Goal: Transaction & Acquisition: Purchase product/service

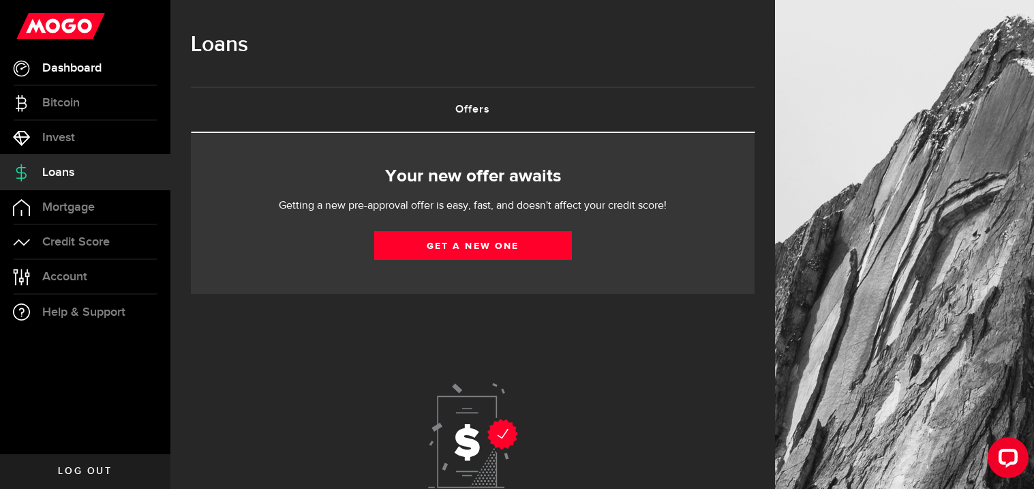
click at [80, 72] on span "Dashboard" at bounding box center [71, 68] width 59 height 12
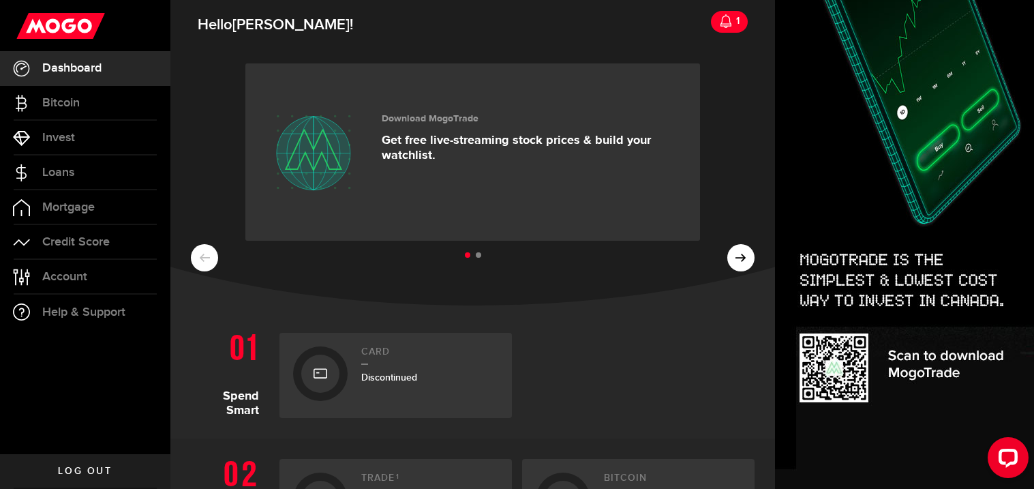
click at [616, 356] on div at bounding box center [638, 375] width 233 height 85
click at [733, 14] on div "1" at bounding box center [736, 21] width 7 height 29
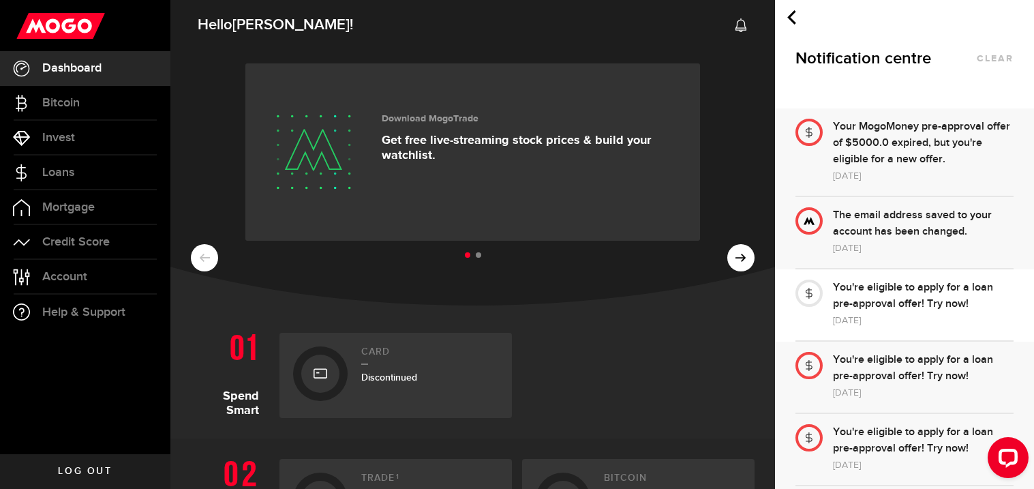
click at [725, 80] on div "Download MogoTrade Get free live-streaming stock prices & build your watchlist.…" at bounding box center [472, 175] width 605 height 259
click at [93, 239] on span "Credit Score" at bounding box center [76, 242] width 68 height 12
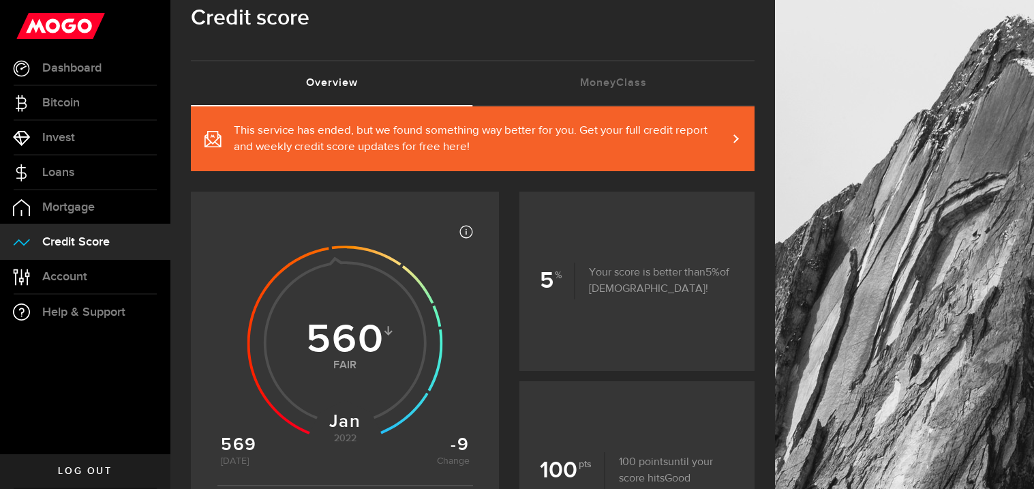
scroll to position [3, 0]
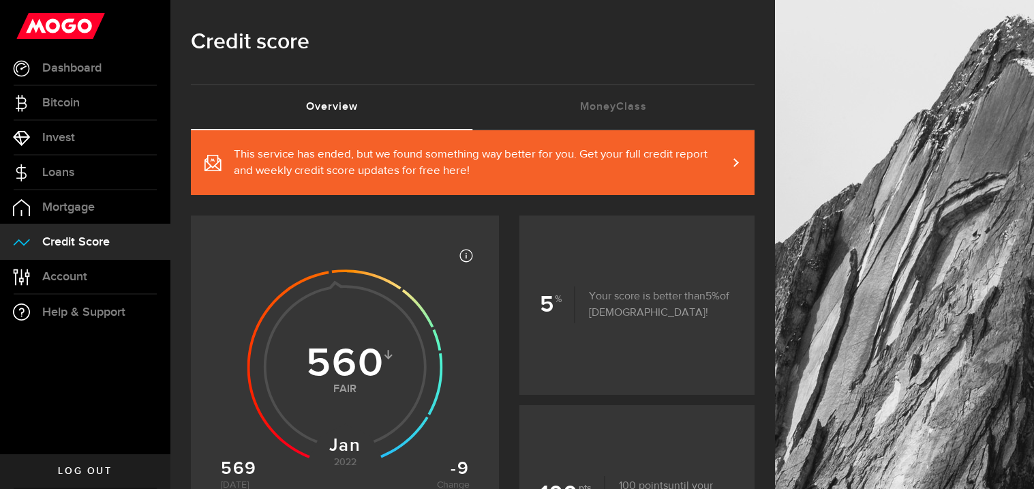
click at [74, 237] on span "Credit Score" at bounding box center [76, 242] width 68 height 12
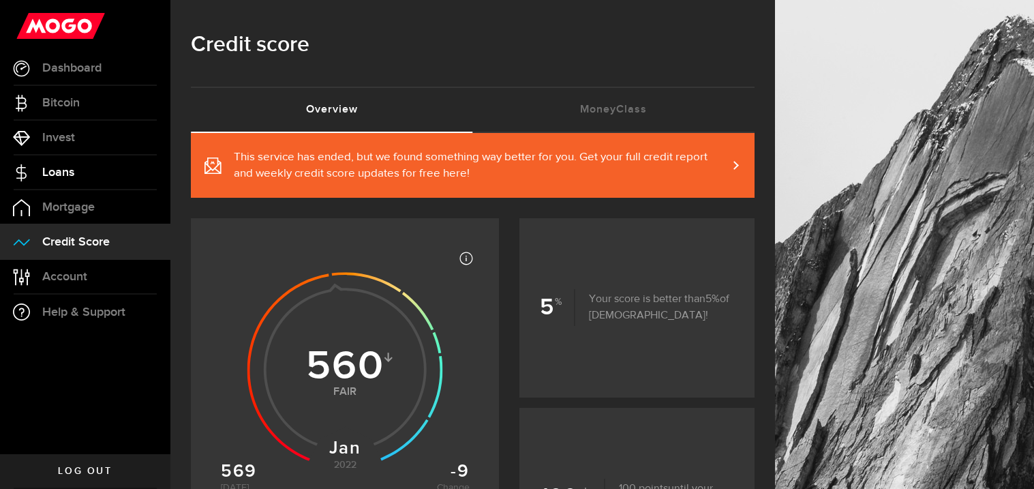
click at [25, 162] on link "Loans" at bounding box center [85, 172] width 170 height 34
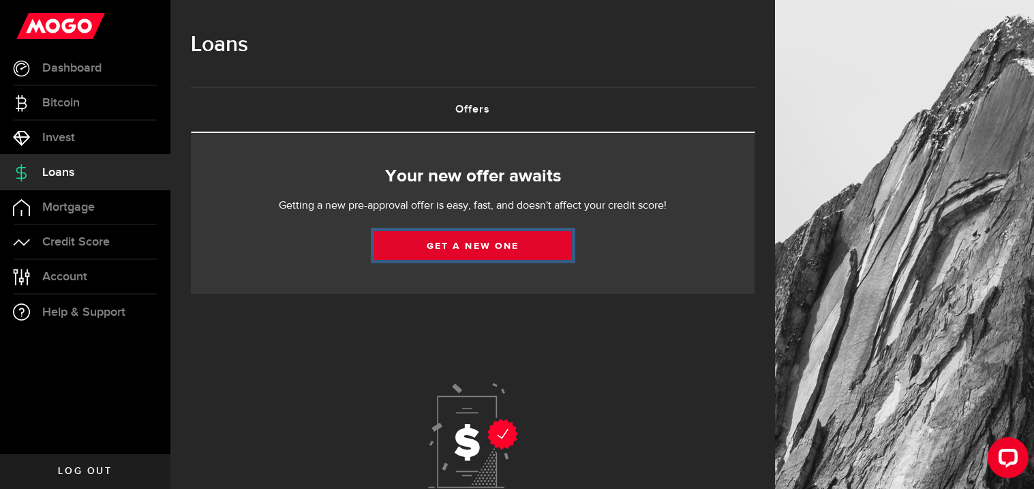
click at [460, 248] on link "Get a new one" at bounding box center [473, 245] width 198 height 29
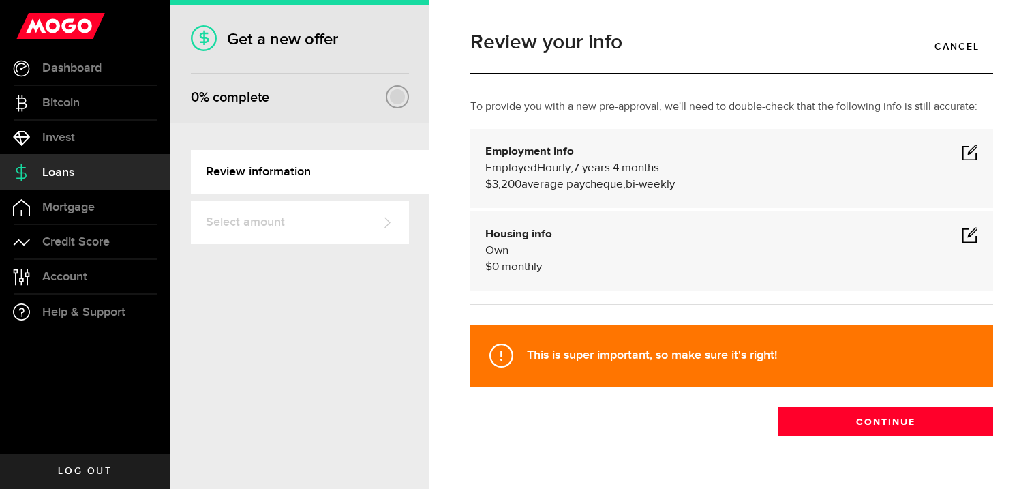
click at [968, 156] on span at bounding box center [970, 152] width 16 height 16
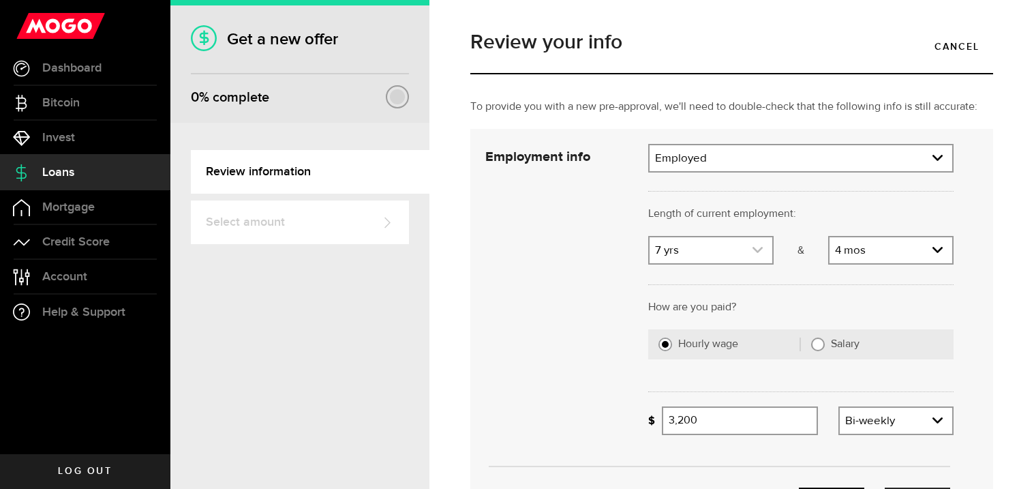
click at [766, 252] on link "expand select" at bounding box center [711, 250] width 123 height 26
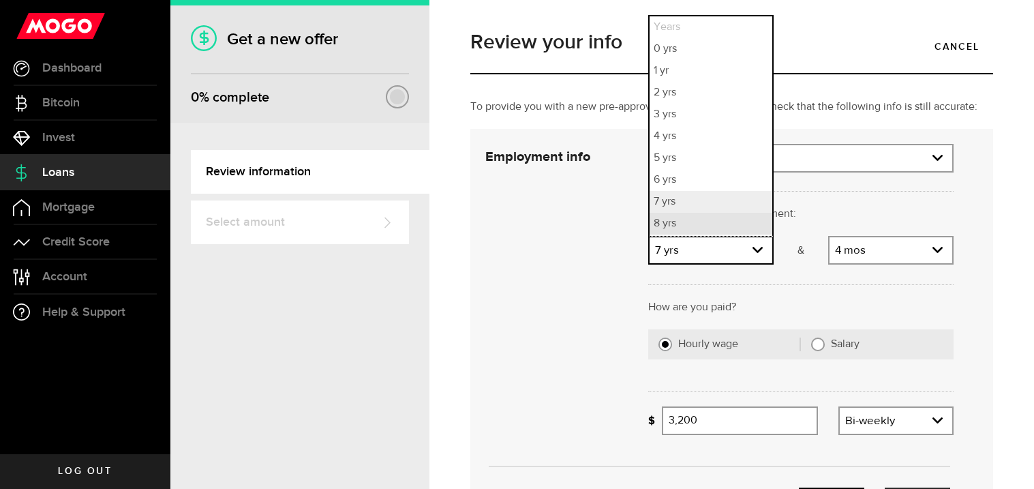
click at [709, 213] on li "8 yrs" at bounding box center [711, 224] width 123 height 22
select select "8"
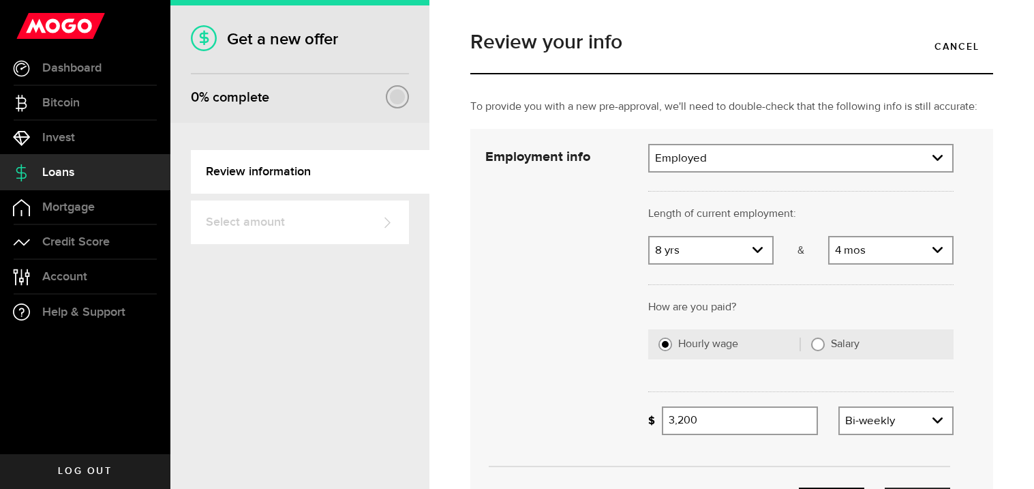
click at [1001, 271] on div "To provide you with a new pre-approval, we'll need to double-check that the fol…" at bounding box center [731, 370] width 543 height 543
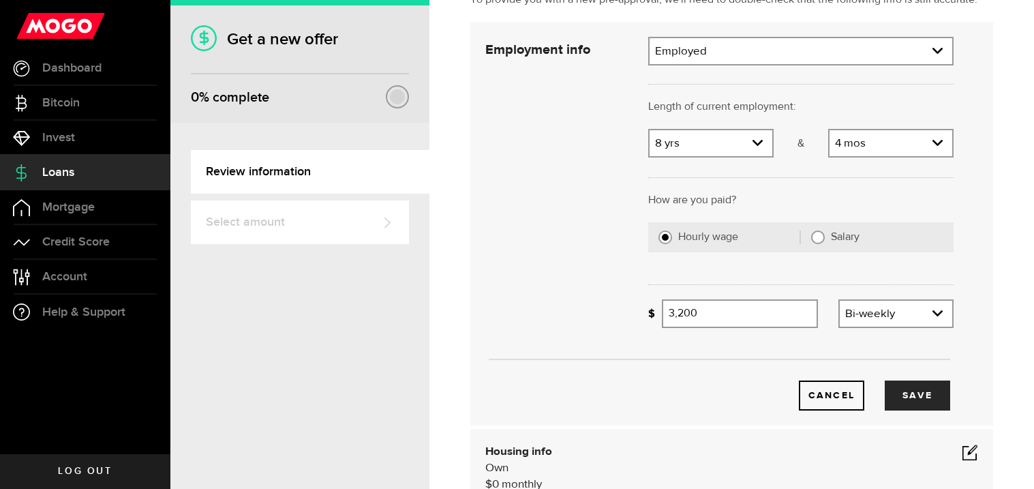
scroll to position [108, 0]
click at [877, 312] on link "expand select" at bounding box center [896, 312] width 113 height 26
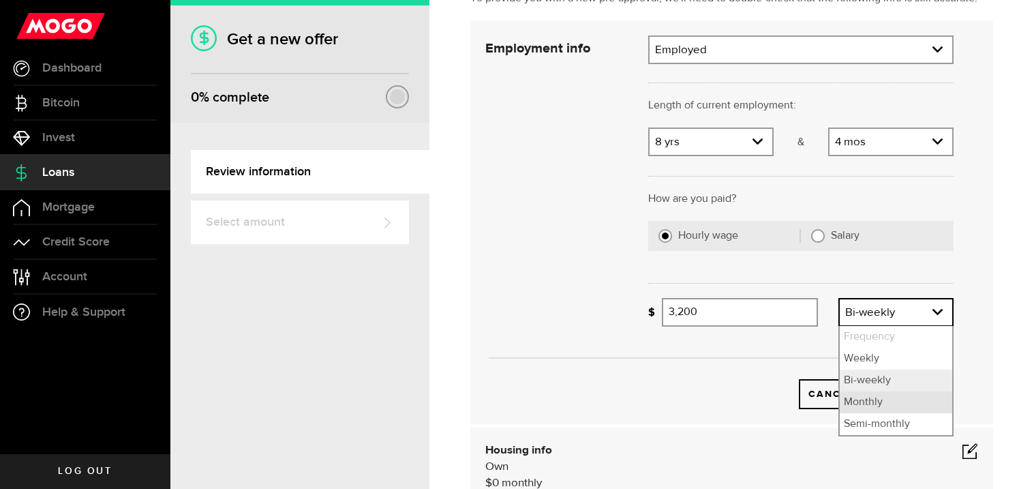
click at [850, 400] on li "Monthly" at bounding box center [896, 402] width 113 height 22
select select "monthly"
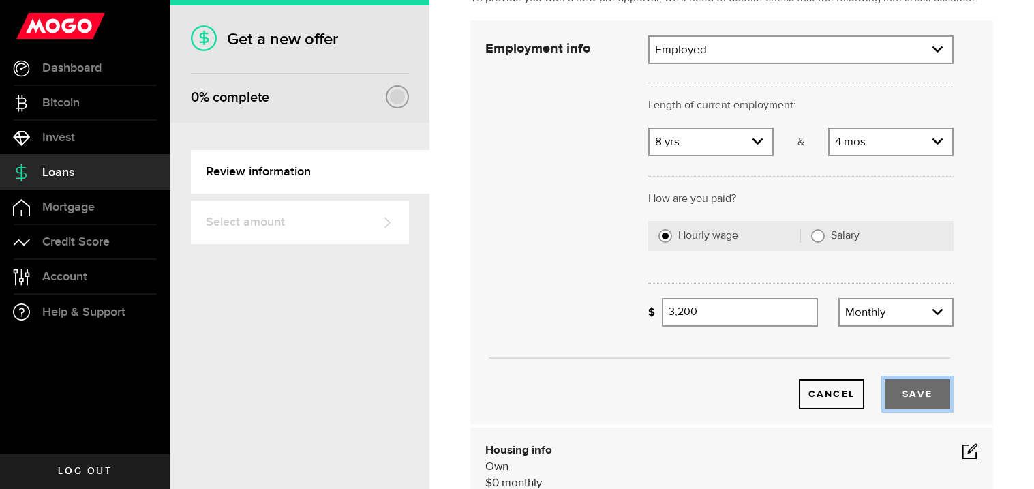
click at [905, 394] on button "Save" at bounding box center [917, 394] width 65 height 30
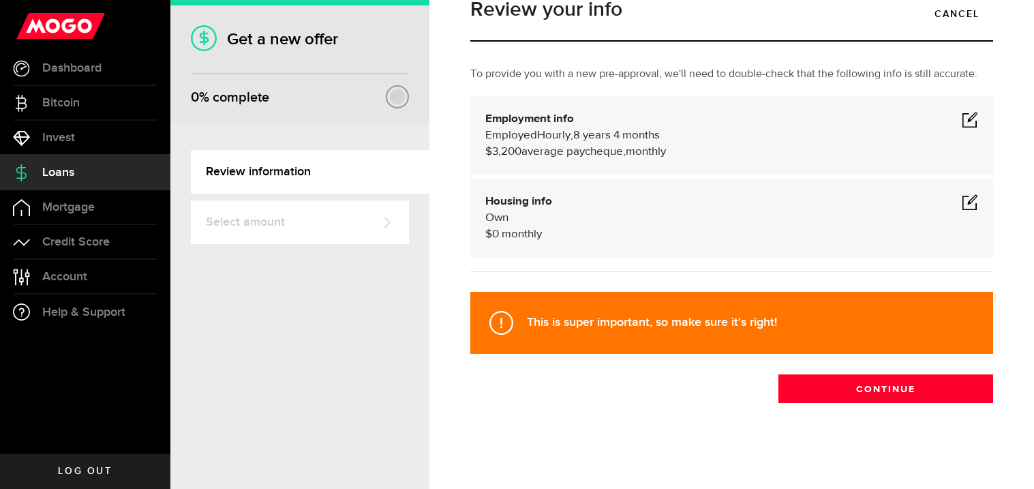
scroll to position [33, 0]
click at [436, 76] on div "Review your info Cancel To provide you with a new pre-approval, we'll need to d…" at bounding box center [732, 244] width 605 height 489
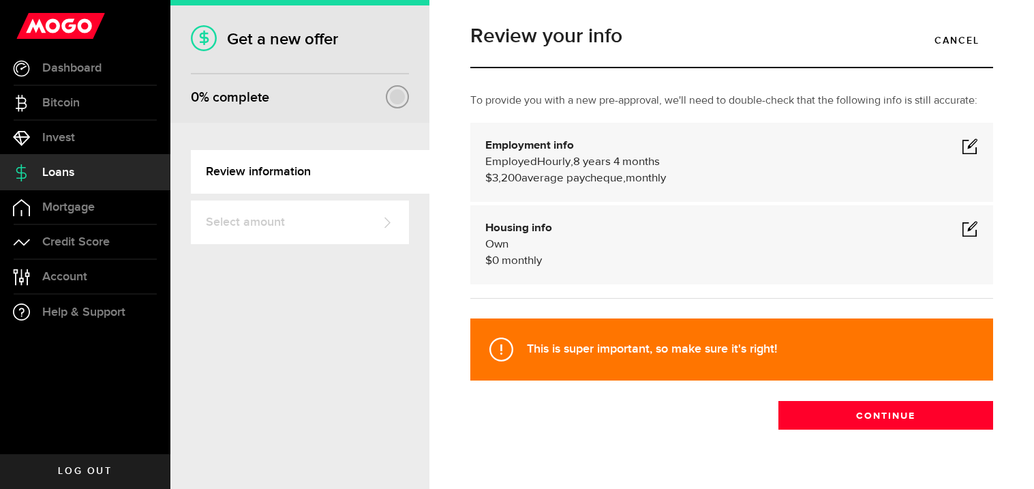
scroll to position [5, 0]
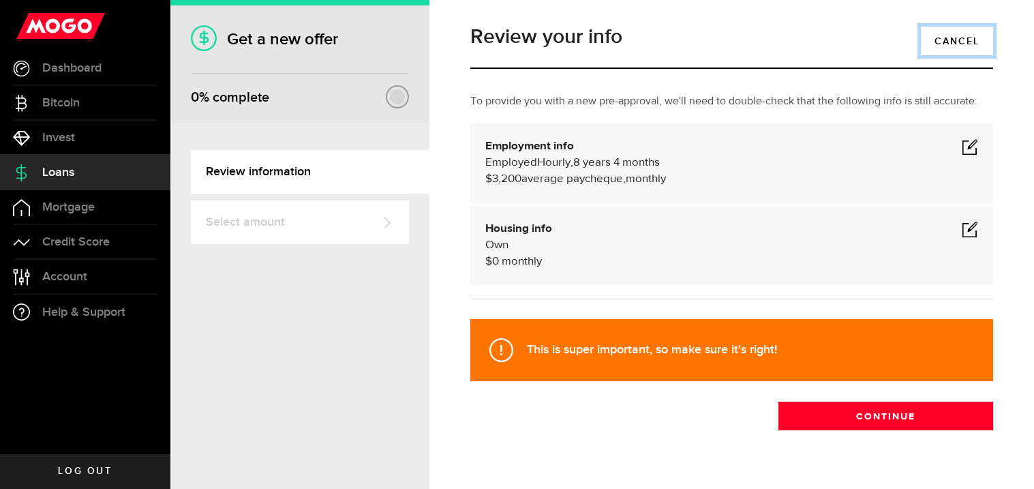
click at [940, 38] on link "Cancel" at bounding box center [957, 41] width 72 height 29
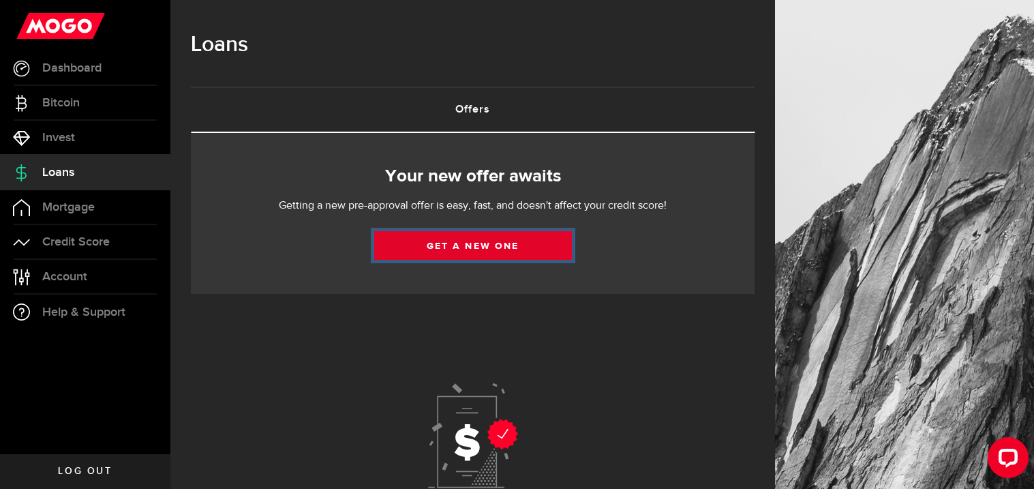
click at [455, 245] on link "Get a new one" at bounding box center [473, 245] width 198 height 29
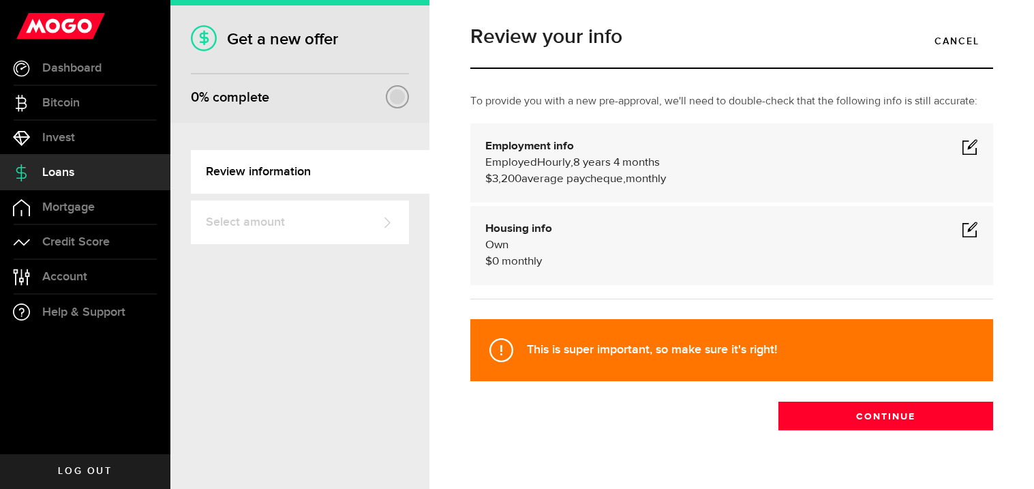
click at [301, 166] on link "Review information" at bounding box center [310, 172] width 239 height 44
click at [623, 183] on span "average paycheque," at bounding box center [574, 179] width 104 height 12
click at [966, 149] on span at bounding box center [970, 146] width 16 height 16
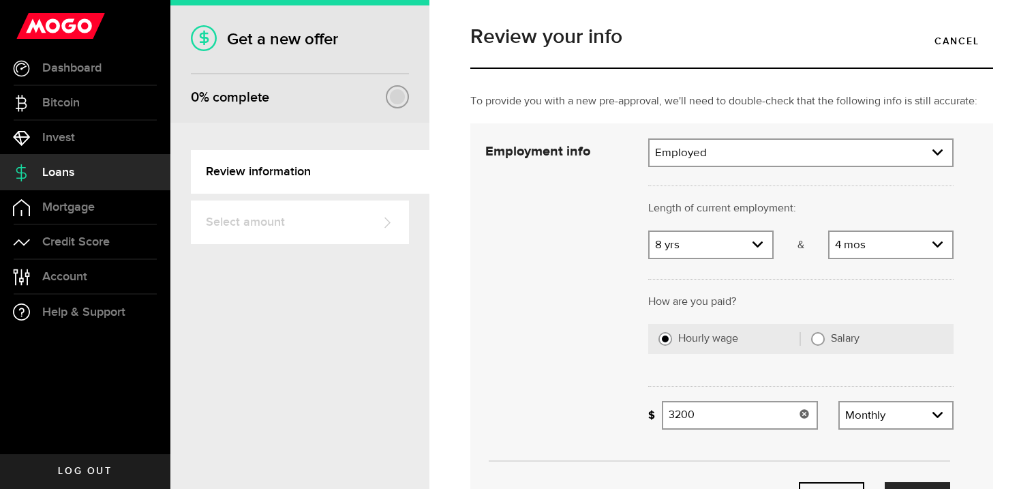
click at [704, 415] on input "3200" at bounding box center [740, 415] width 156 height 29
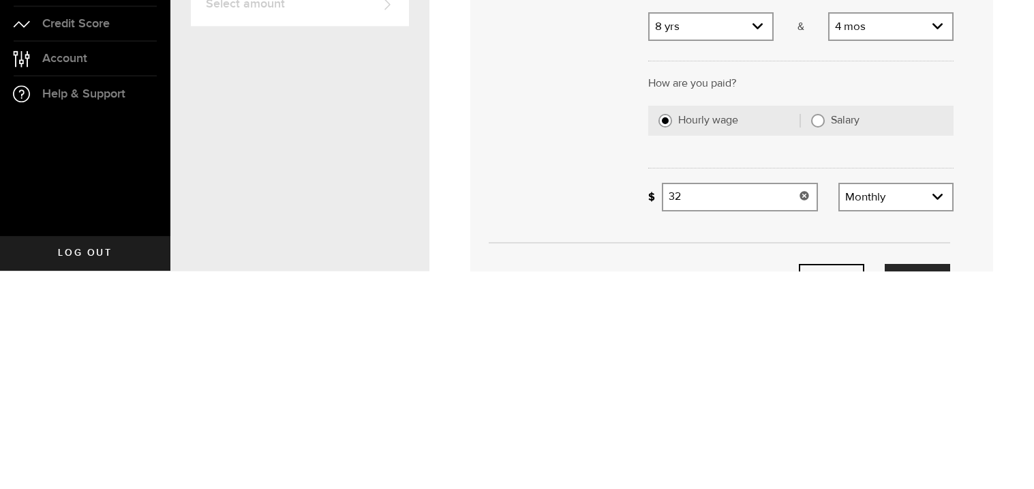
type input "3"
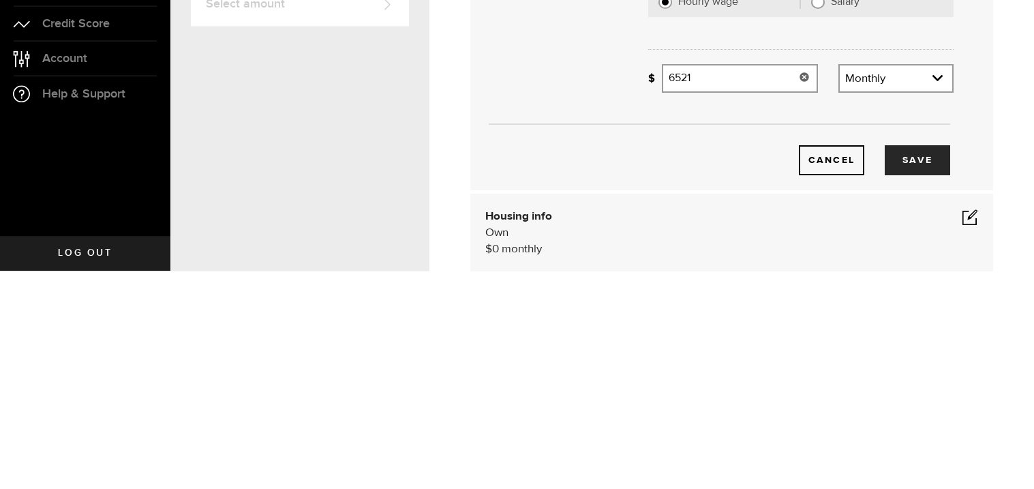
scroll to position [121, 0]
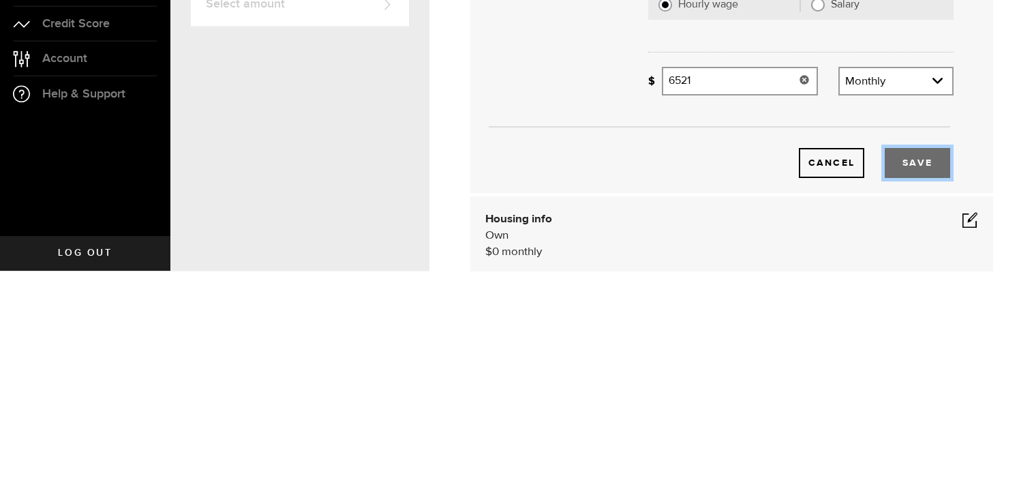
click at [916, 378] on button "Save" at bounding box center [917, 381] width 65 height 30
type input "6,521"
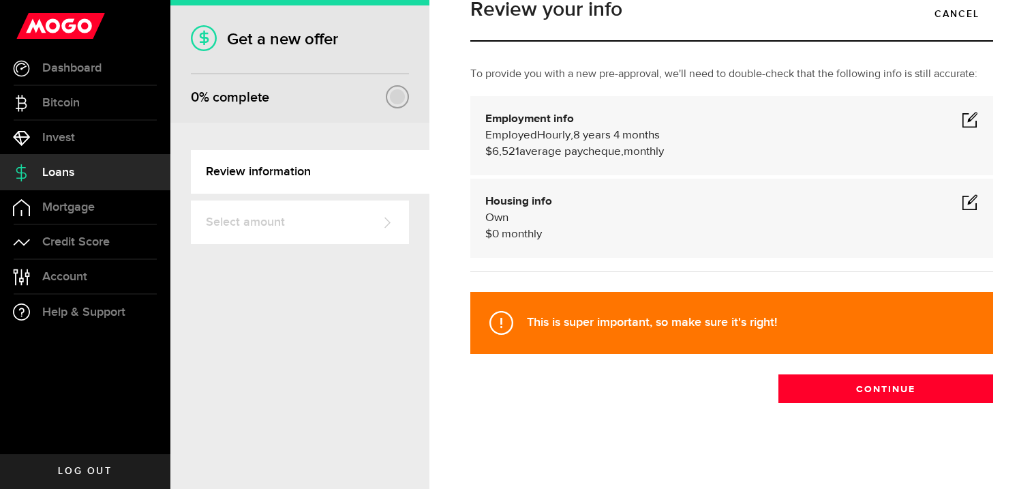
scroll to position [33, 0]
click at [520, 225] on div "Housing info Own $ 0 monthly" at bounding box center [731, 218] width 493 height 49
click at [976, 205] on span at bounding box center [970, 202] width 16 height 16
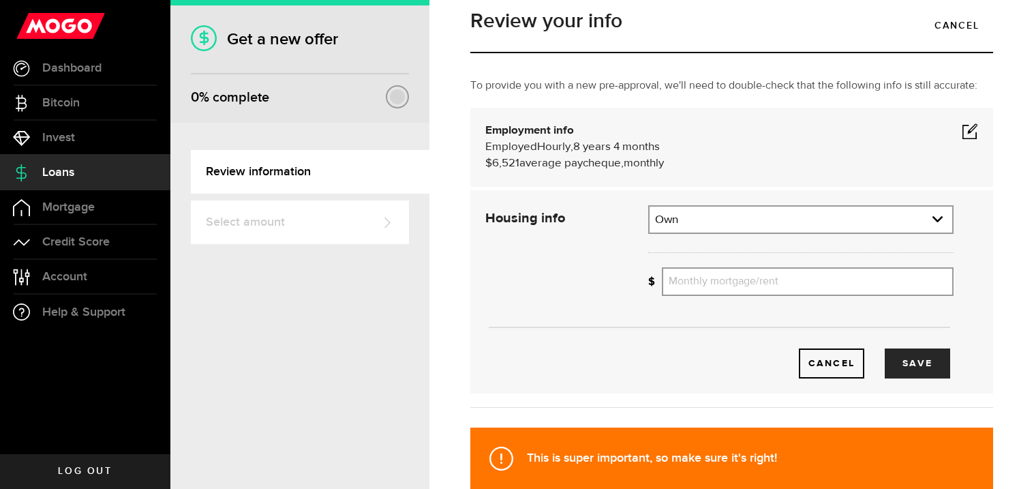
scroll to position [22, 0]
click at [680, 218] on link "expand select" at bounding box center [801, 219] width 303 height 26
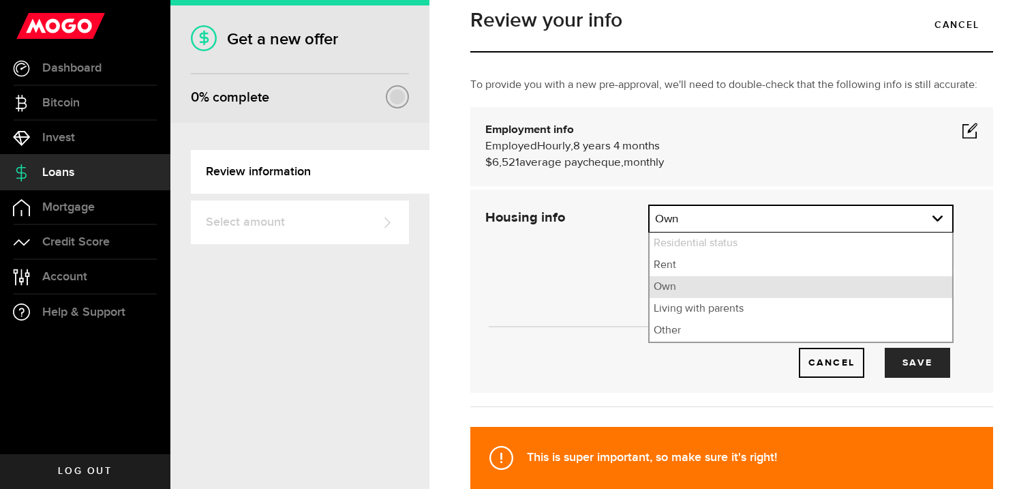
click at [672, 288] on li "Own" at bounding box center [801, 287] width 303 height 22
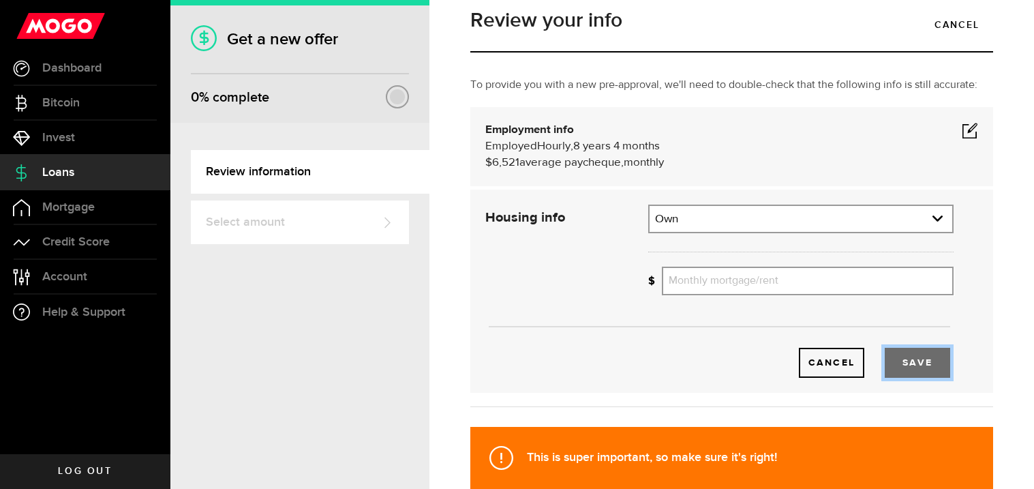
click at [926, 365] on button "Save" at bounding box center [917, 363] width 65 height 30
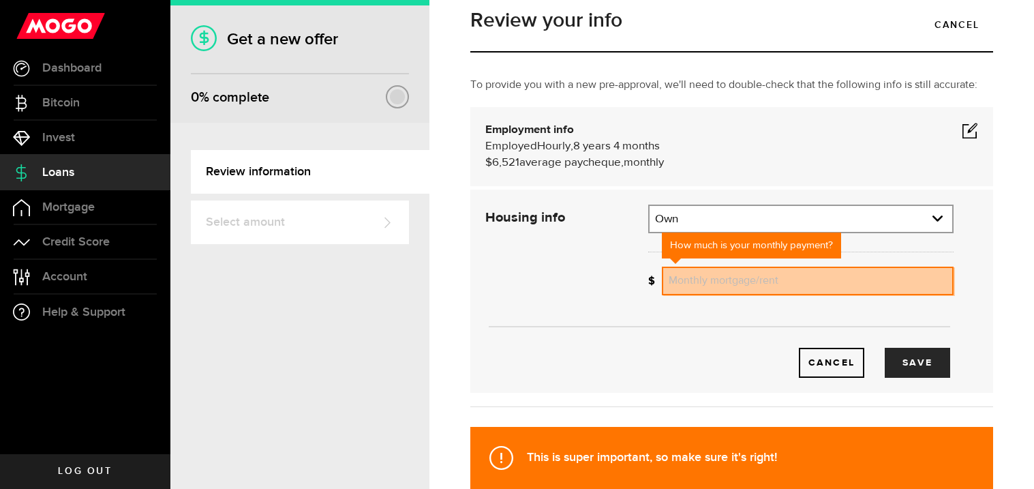
click at [708, 280] on input "Monthly mortgage/rent" at bounding box center [808, 281] width 292 height 29
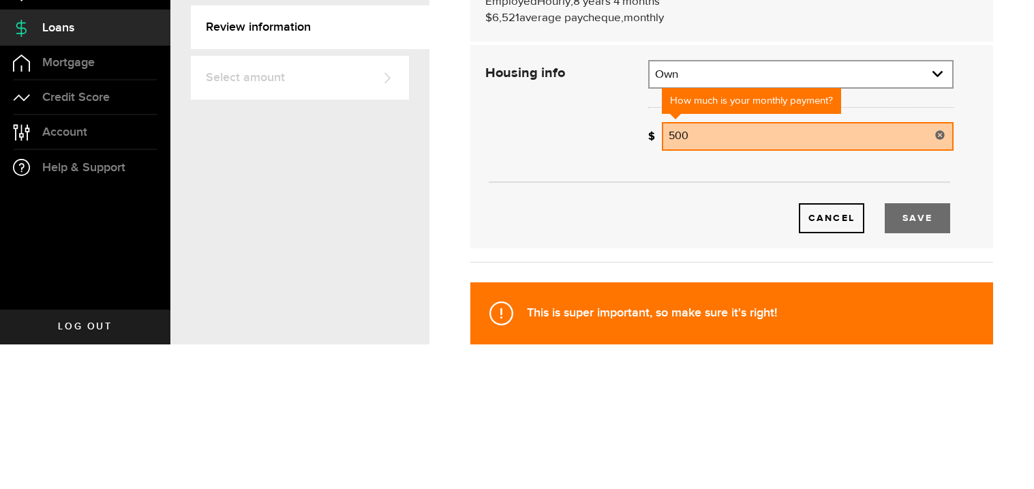
type input "500"
click at [909, 361] on button "Save" at bounding box center [917, 363] width 65 height 30
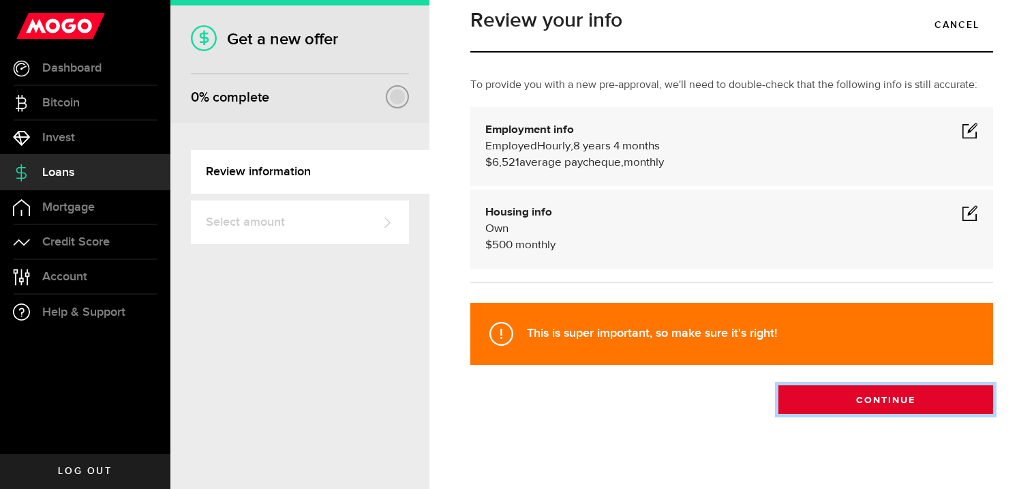
click at [839, 402] on button "Continue" at bounding box center [886, 399] width 215 height 29
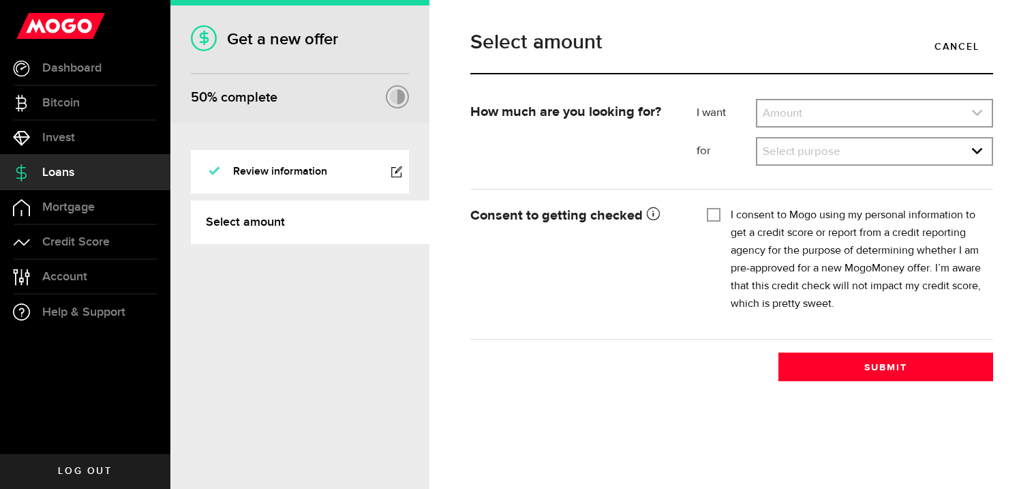
click at [824, 108] on link "expand select" at bounding box center [875, 113] width 235 height 26
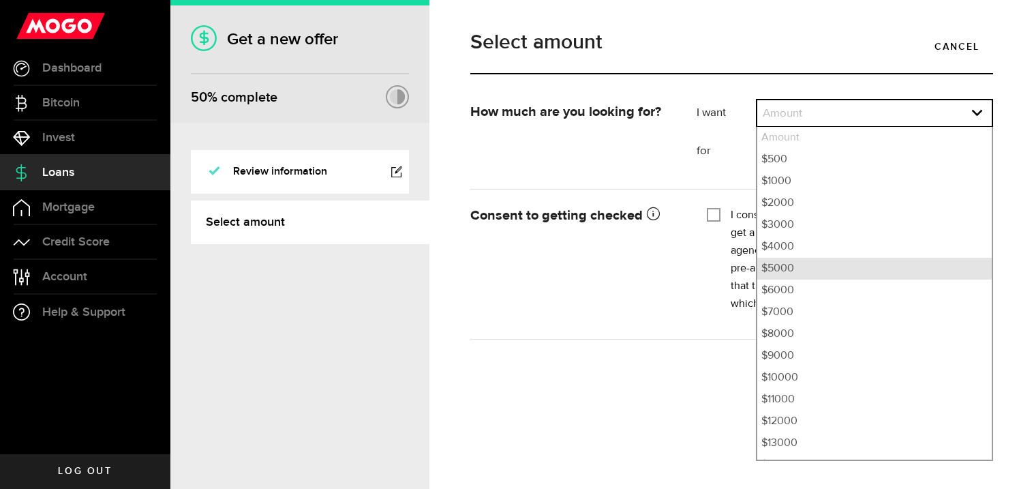
click at [785, 271] on li "$5000" at bounding box center [875, 269] width 235 height 22
select select "5000"
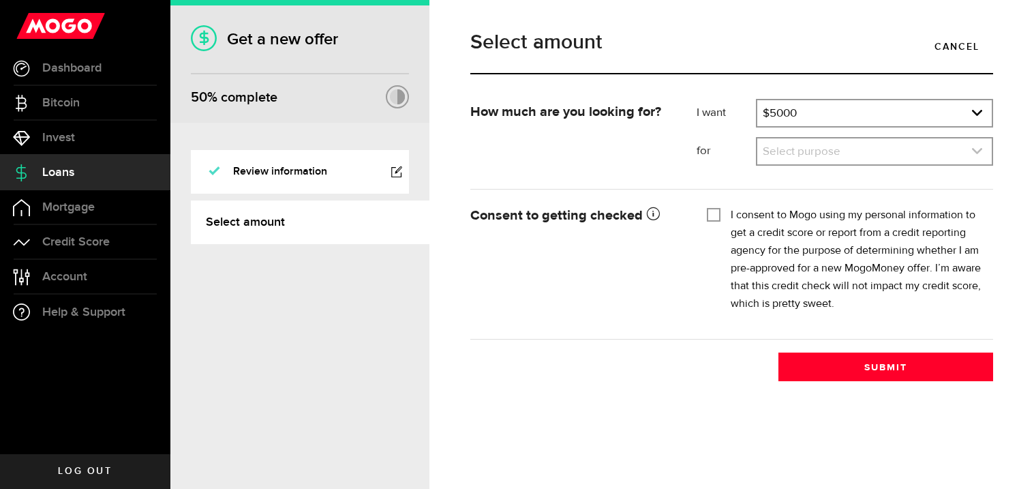
click at [790, 149] on link "expand select" at bounding box center [875, 151] width 235 height 26
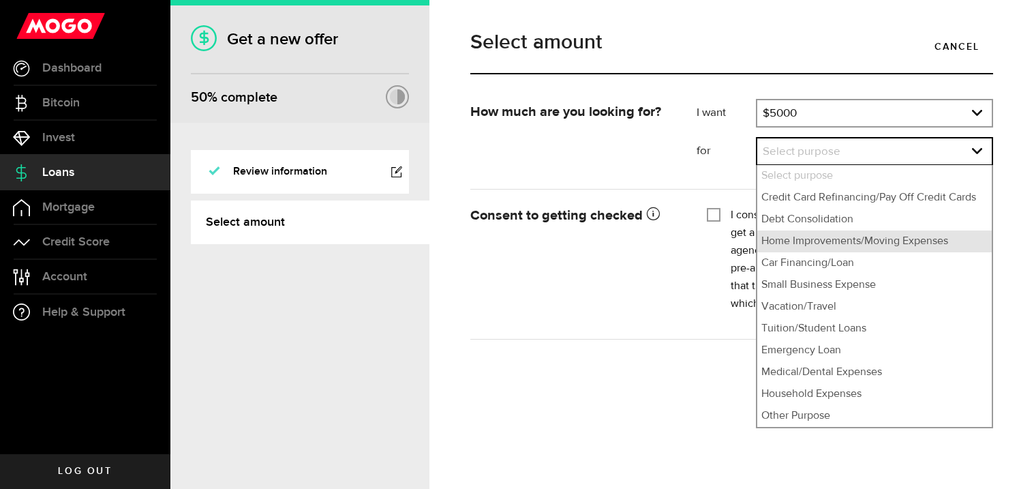
click at [779, 243] on li "Home Improvements/Moving Expenses" at bounding box center [875, 241] width 235 height 22
select select "Home Improvements/Moving Expenses"
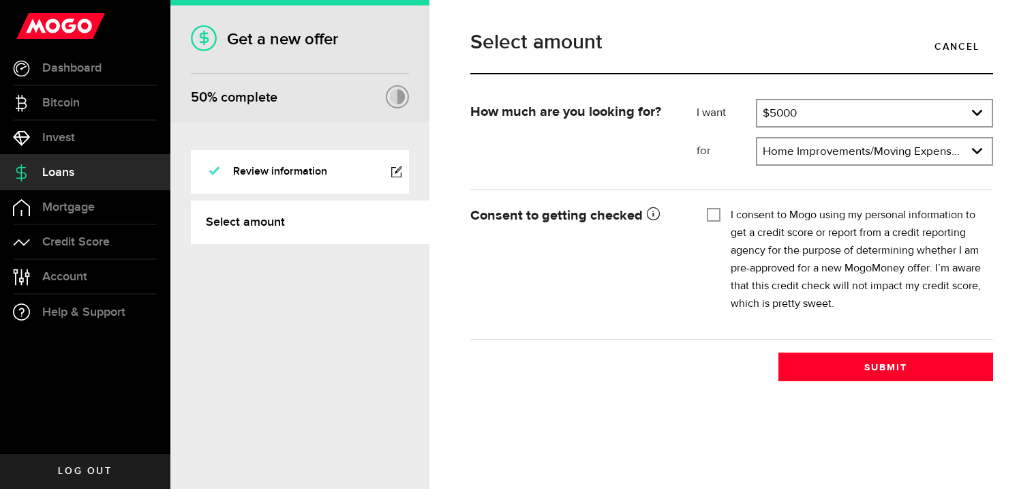
click at [713, 213] on input "I consent to Mogo using my personal information to get a credit score or report…" at bounding box center [714, 214] width 14 height 14
checkbox input "true"
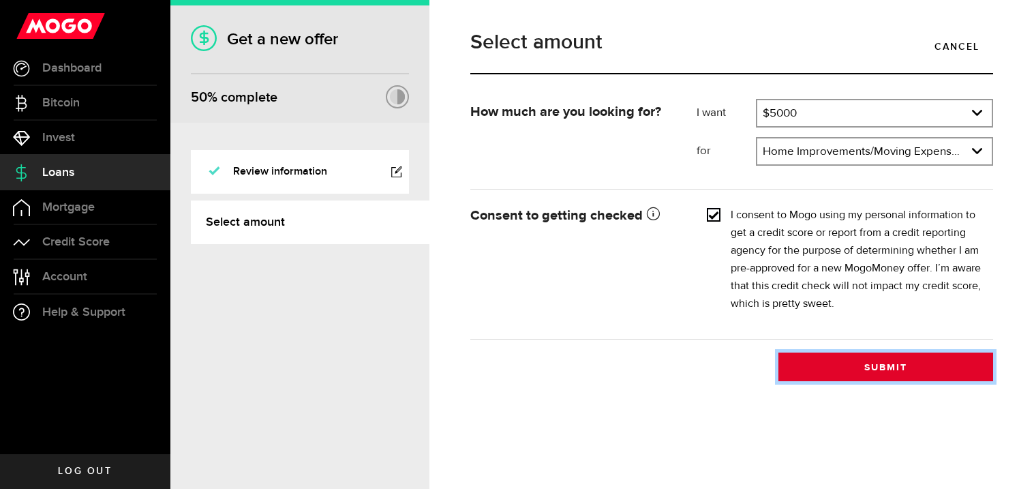
click at [852, 370] on button "Submit" at bounding box center [886, 367] width 215 height 29
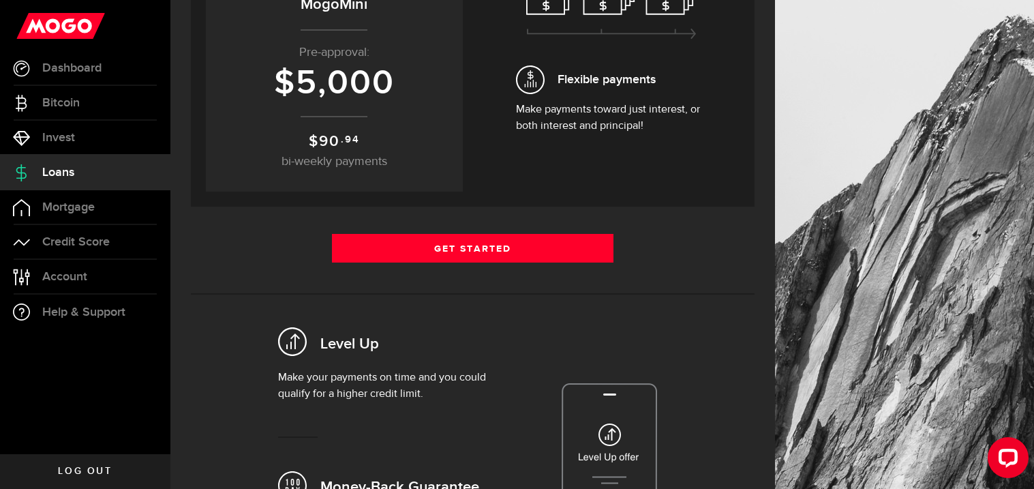
scroll to position [365, 0]
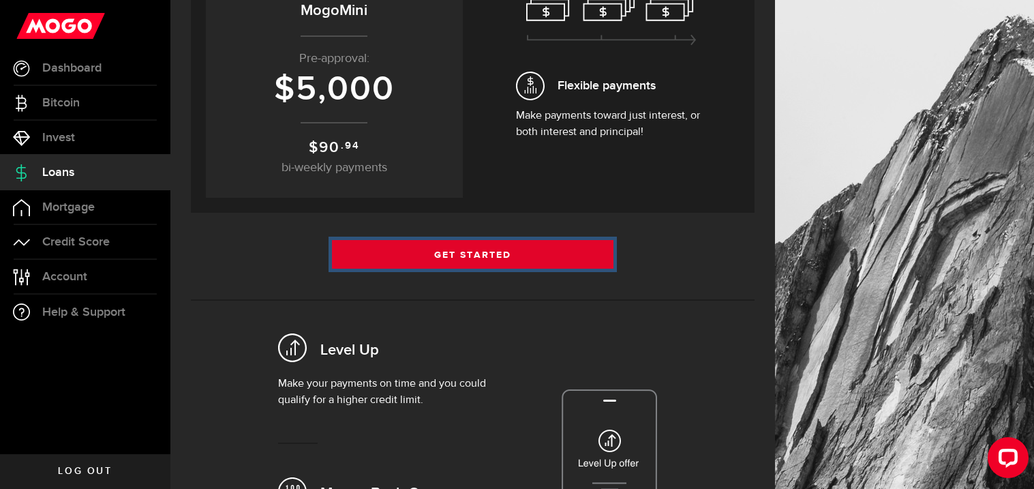
click at [379, 243] on link "Get Started" at bounding box center [473, 254] width 282 height 29
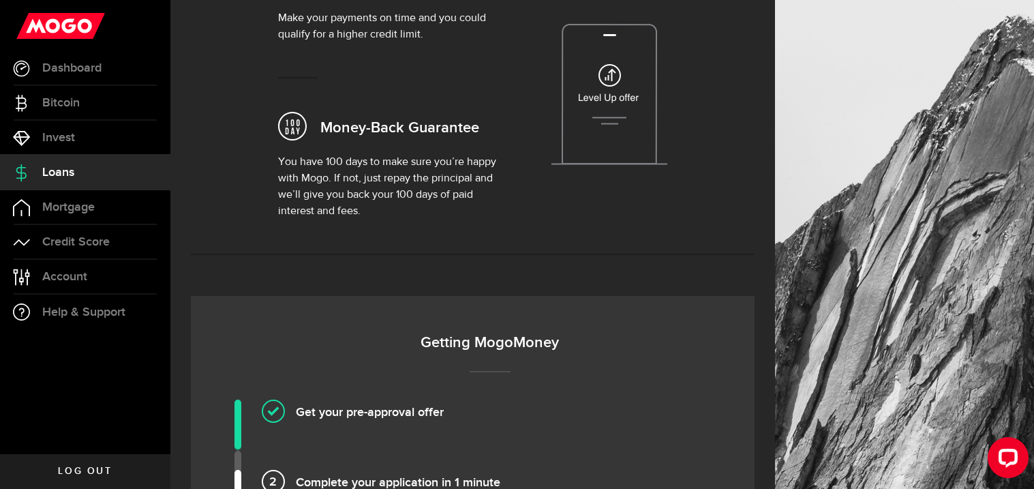
scroll to position [779, 0]
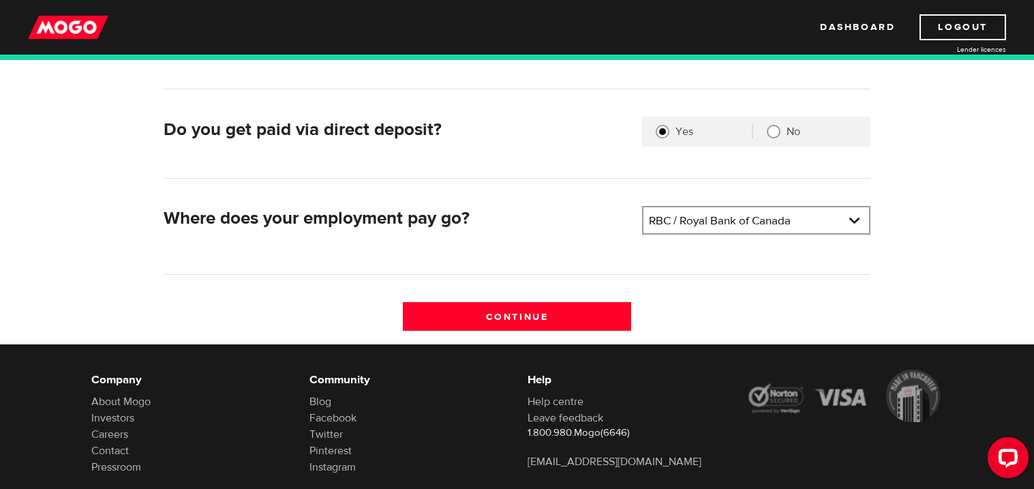
scroll to position [363, 0]
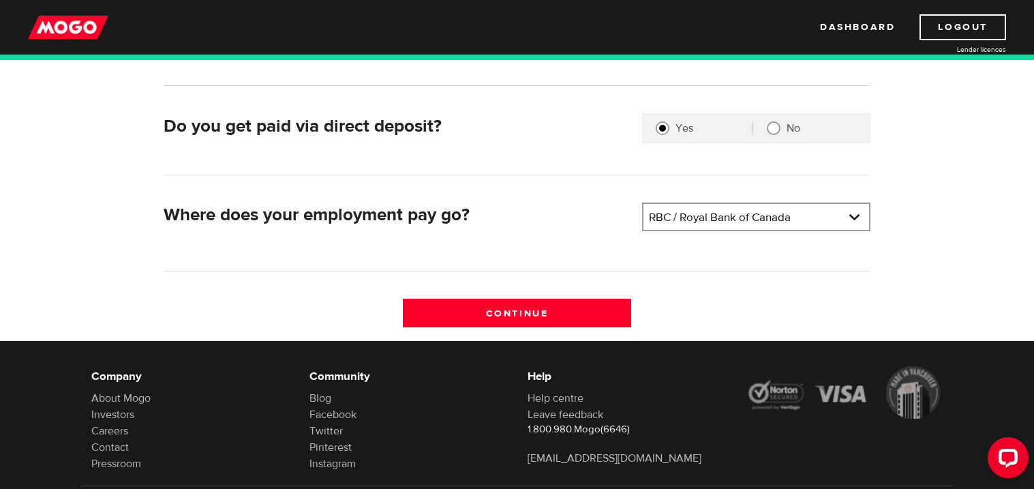
click at [770, 132] on input "No" at bounding box center [774, 128] width 14 height 14
radio input "true"
click at [671, 218] on link at bounding box center [757, 217] width 226 height 26
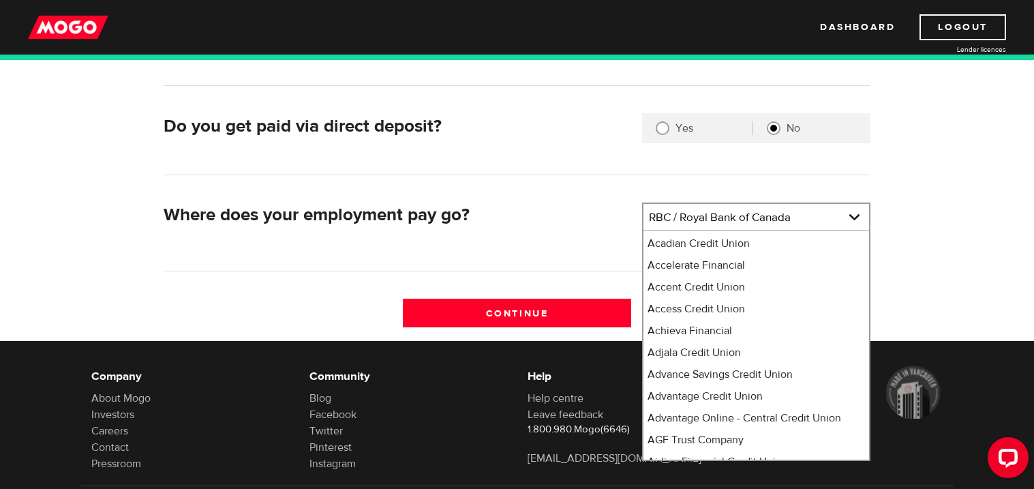
scroll to position [0, 0]
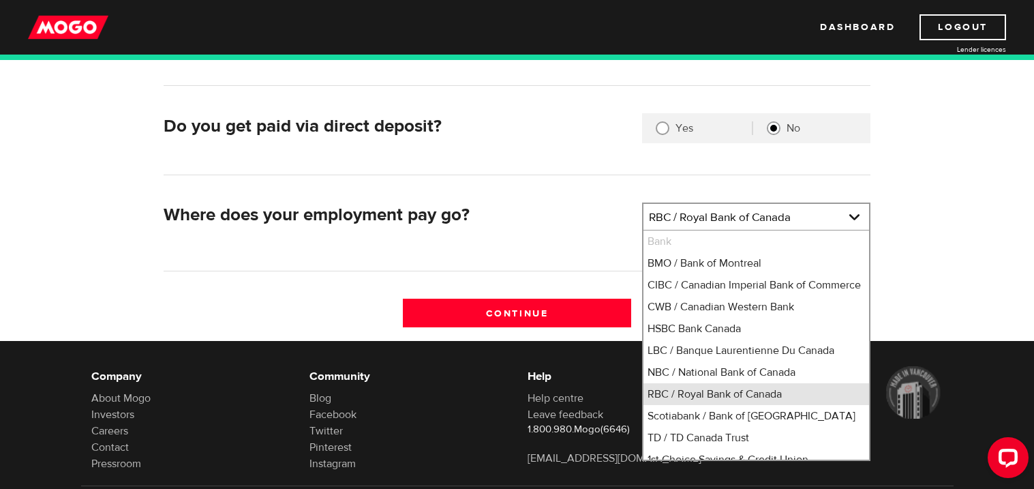
click at [692, 405] on li "RBC / Royal Bank of Canada" at bounding box center [757, 394] width 226 height 22
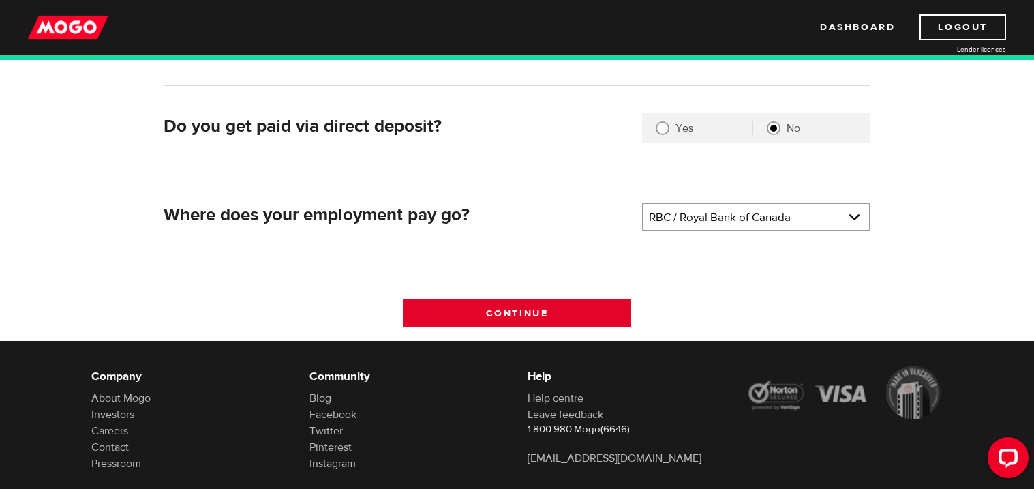
click at [539, 311] on input "Continue" at bounding box center [517, 313] width 228 height 29
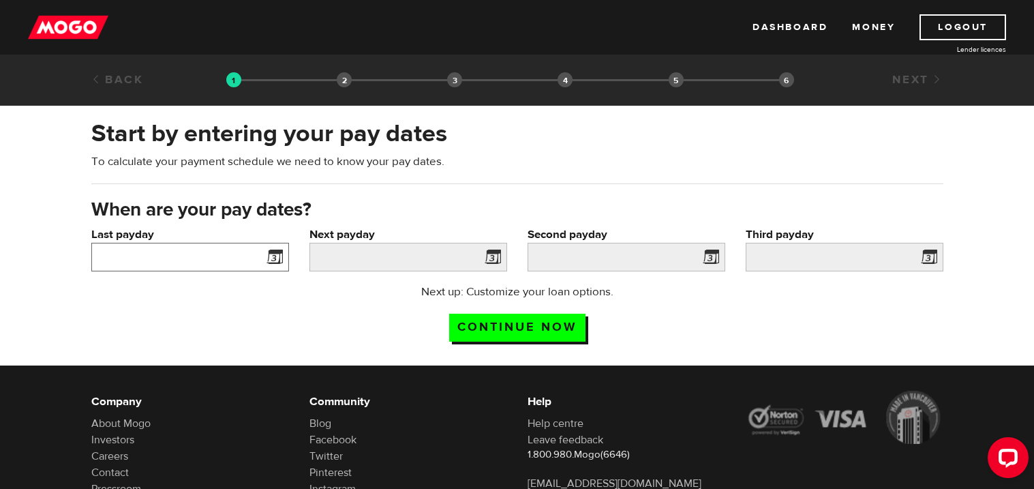
click at [207, 263] on input "Last payday" at bounding box center [190, 257] width 198 height 29
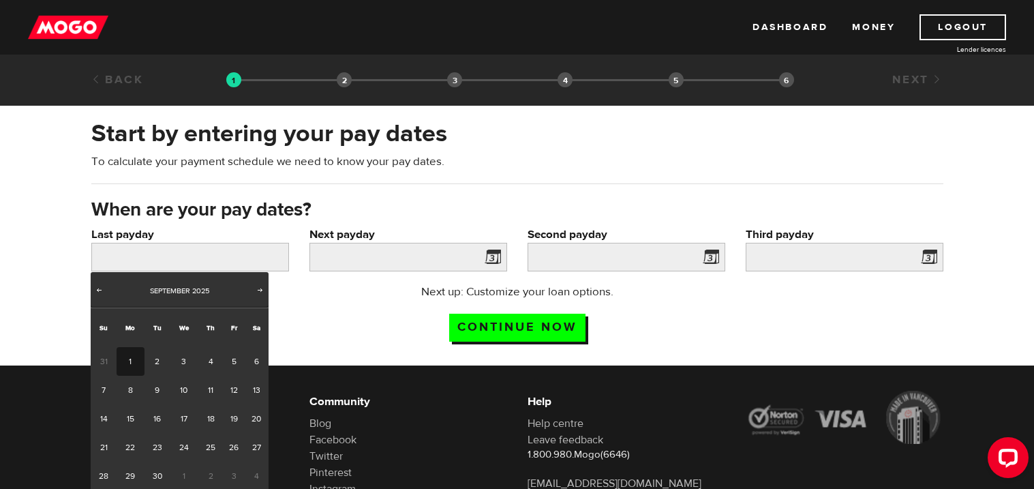
click at [124, 359] on link "1" at bounding box center [131, 361] width 28 height 29
type input "[DATE]"
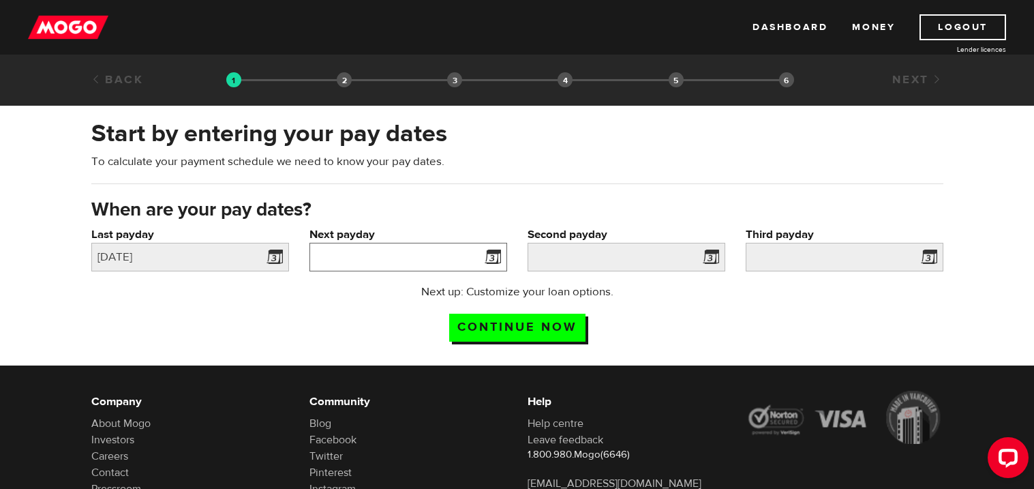
click at [359, 269] on input "Next payday" at bounding box center [409, 257] width 198 height 29
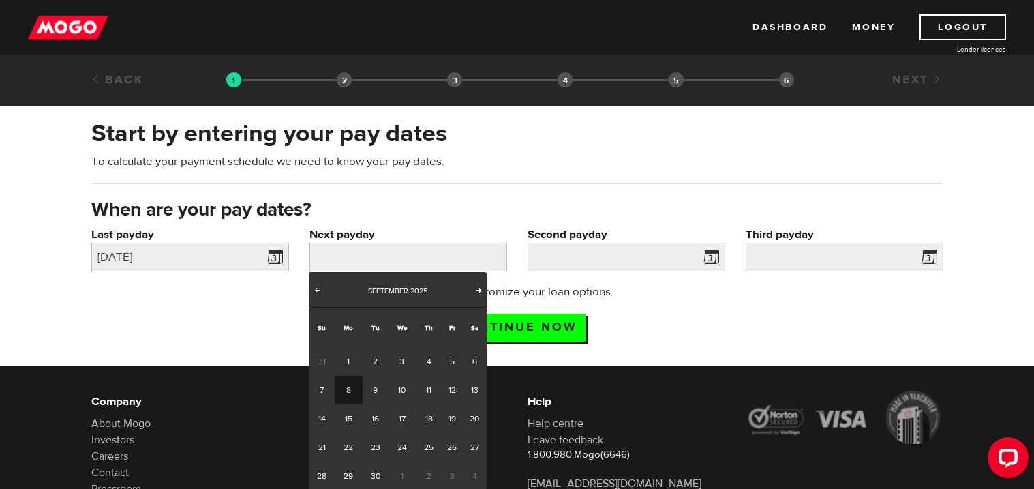
click at [483, 290] on span "Next" at bounding box center [478, 289] width 11 height 11
click at [397, 357] on link "1" at bounding box center [402, 361] width 28 height 29
type input "2025/10/01"
type input "2025/10/31"
type input "2025/11/30"
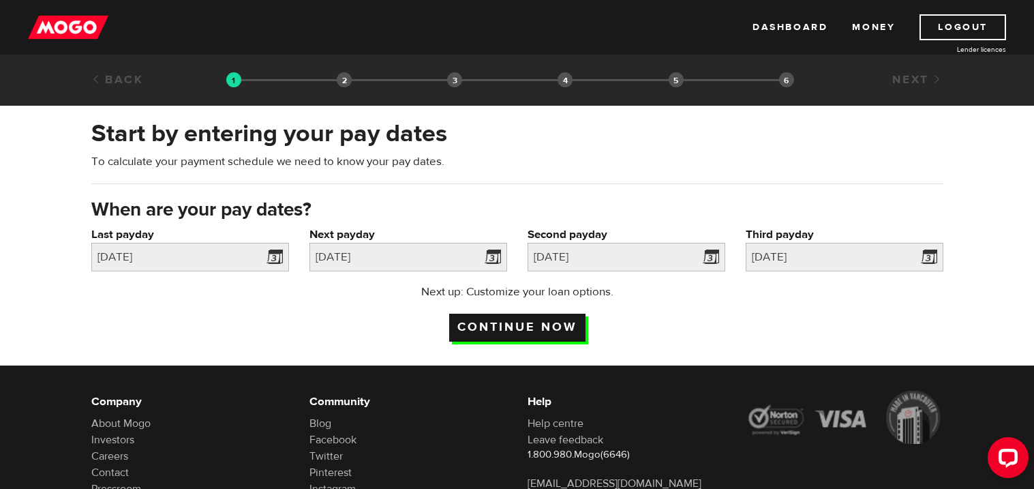
click at [559, 318] on input "Continue now" at bounding box center [517, 328] width 136 height 28
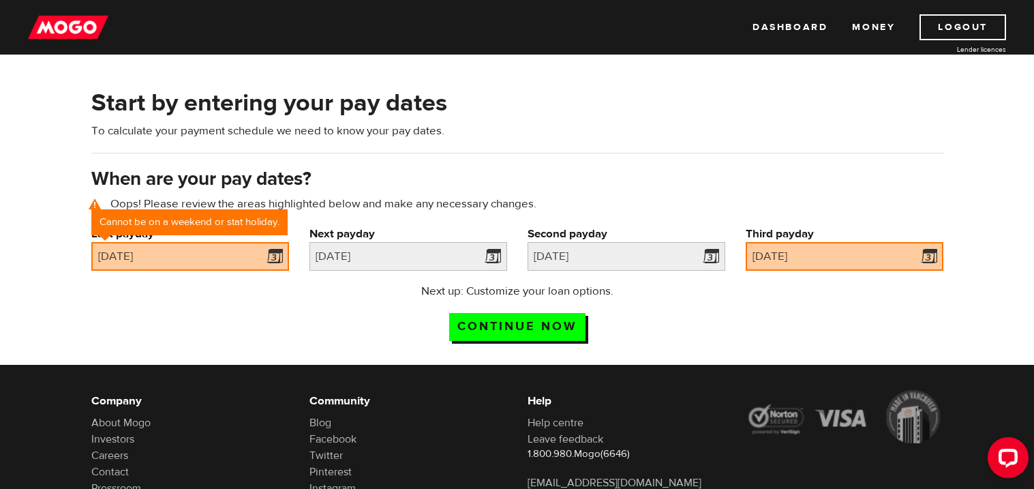
scroll to position [63, 0]
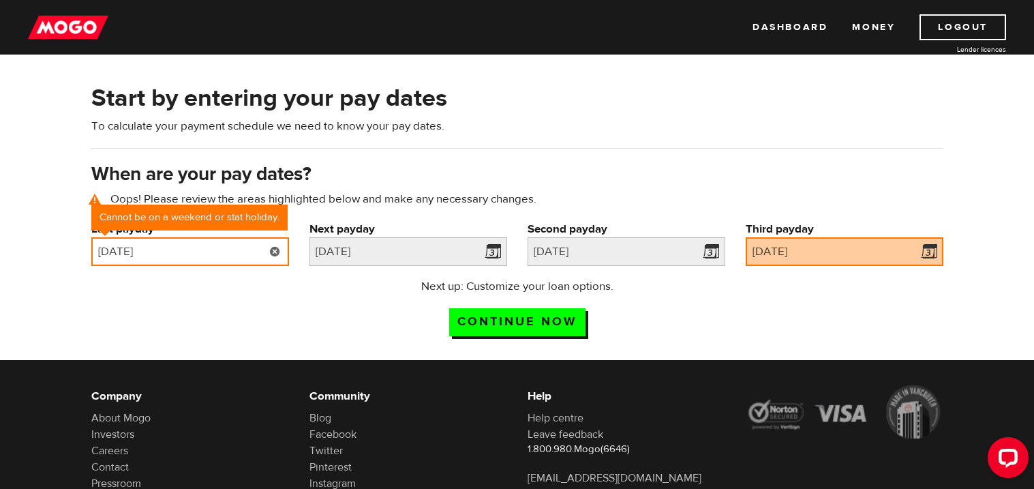
click at [188, 252] on input "[DATE]" at bounding box center [190, 251] width 198 height 29
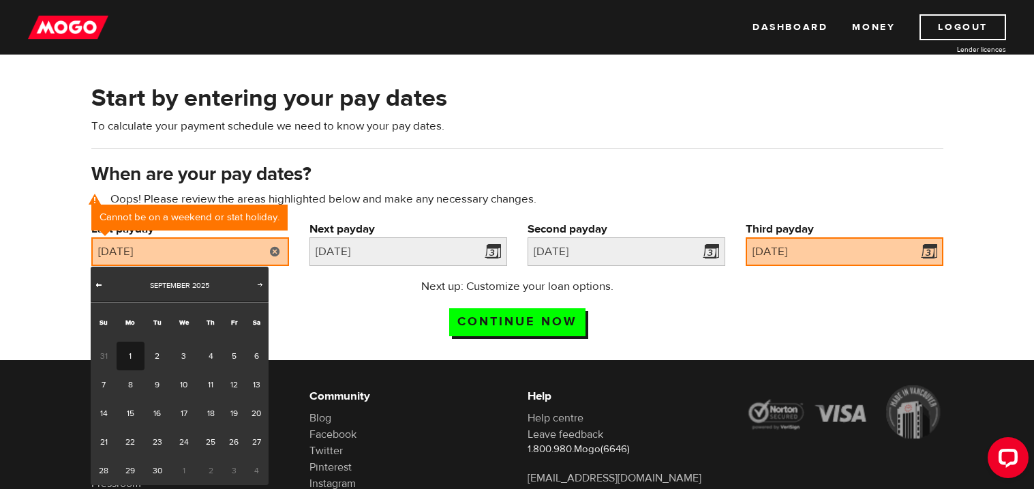
click at [99, 284] on span "Prev" at bounding box center [98, 284] width 11 height 11
click at [262, 468] on link "30" at bounding box center [256, 470] width 24 height 29
type input "2025/08/30"
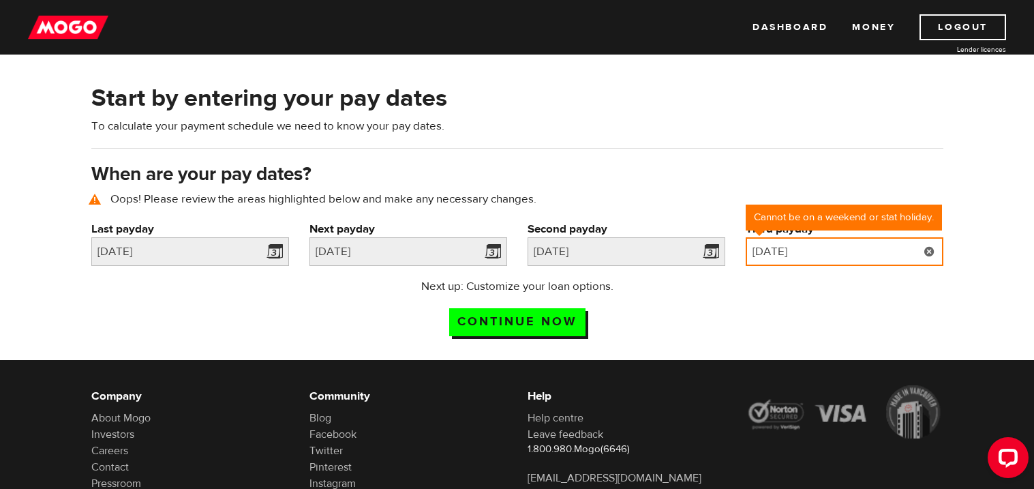
click at [770, 256] on input "2025/11/30" at bounding box center [845, 251] width 198 height 29
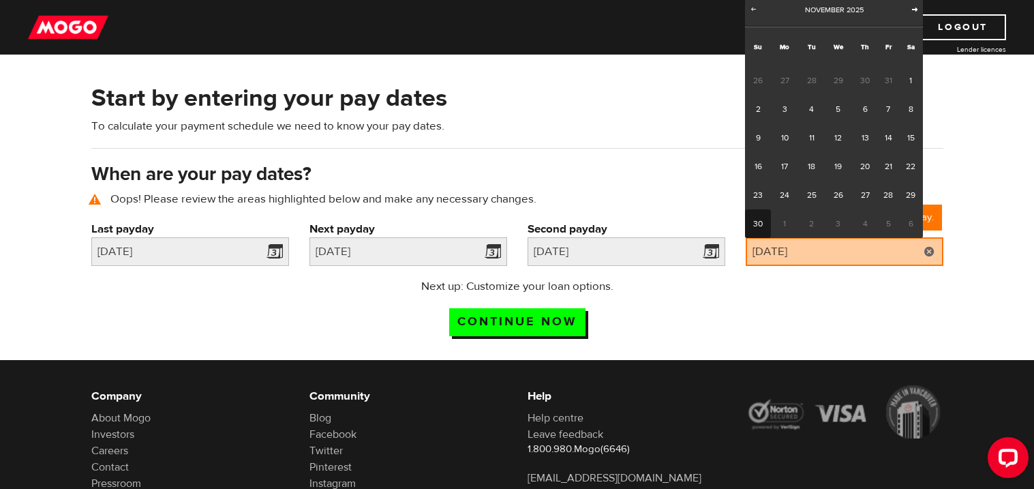
click at [914, 16] on link "Next" at bounding box center [915, 10] width 14 height 14
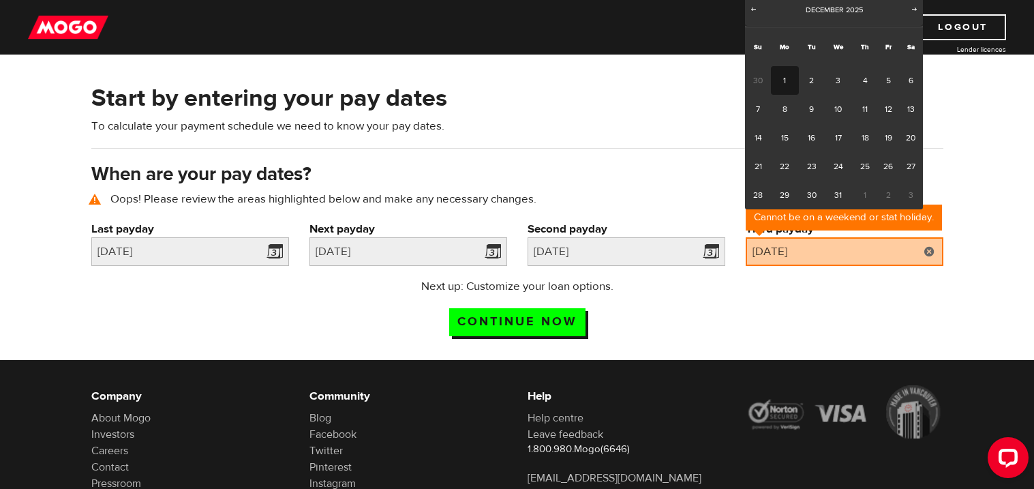
click at [790, 66] on link "1" at bounding box center [785, 80] width 28 height 29
type input "2025/12/01"
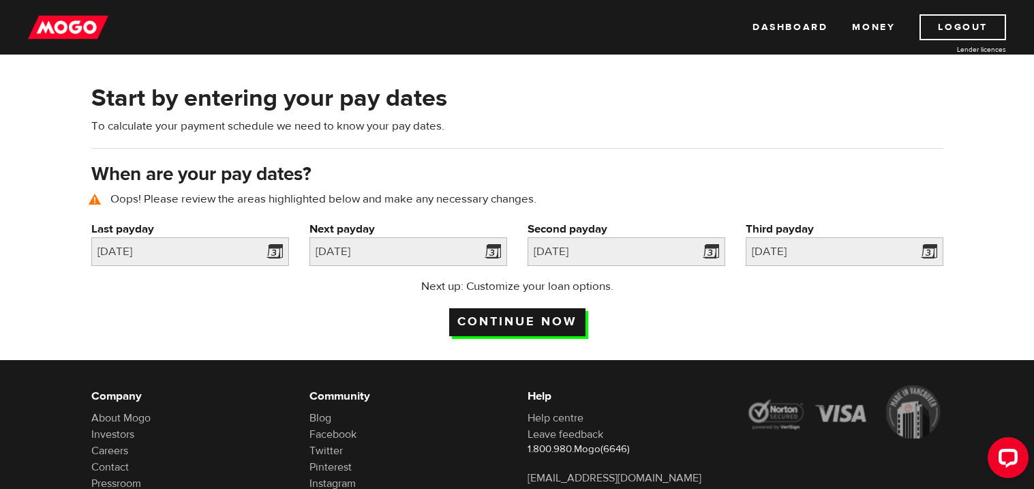
click at [539, 318] on input "Continue now" at bounding box center [517, 322] width 136 height 28
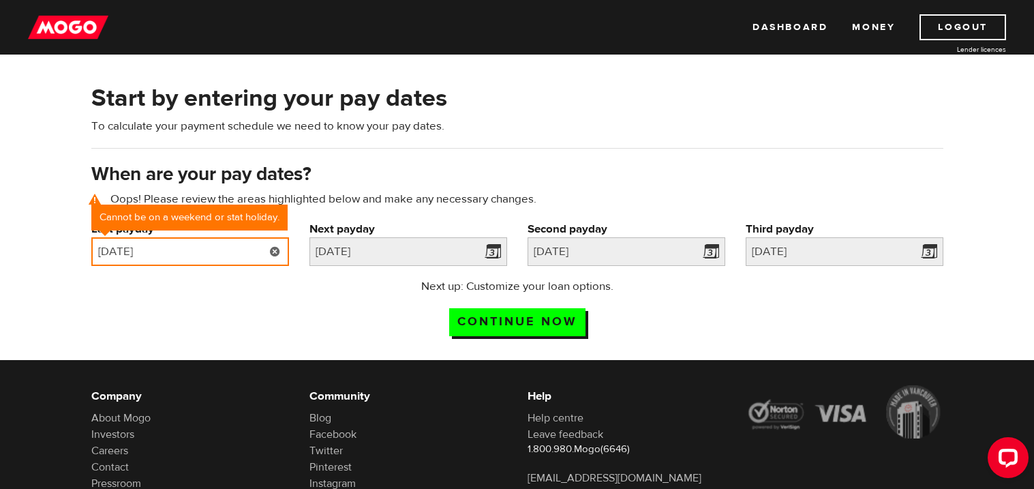
click at [177, 263] on input "[DATE]" at bounding box center [190, 251] width 198 height 29
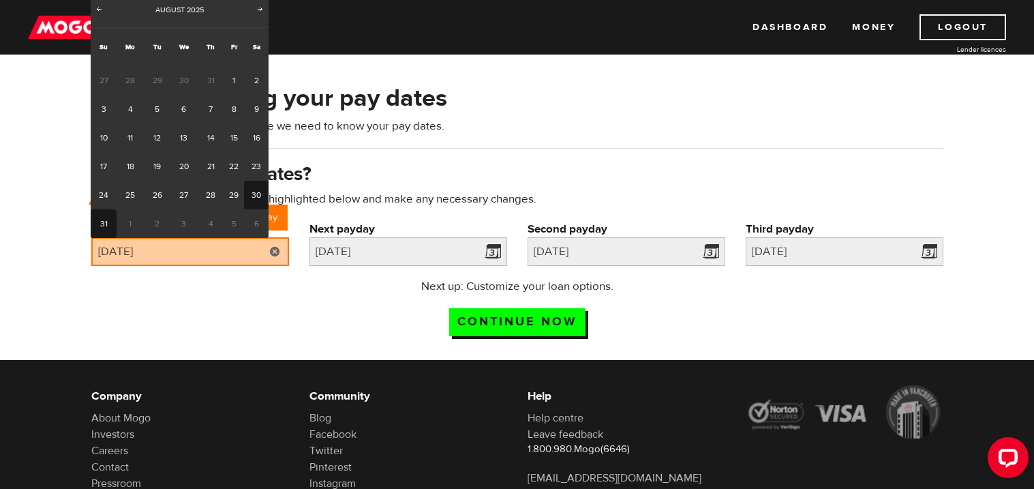
click at [100, 217] on link "31" at bounding box center [103, 223] width 25 height 29
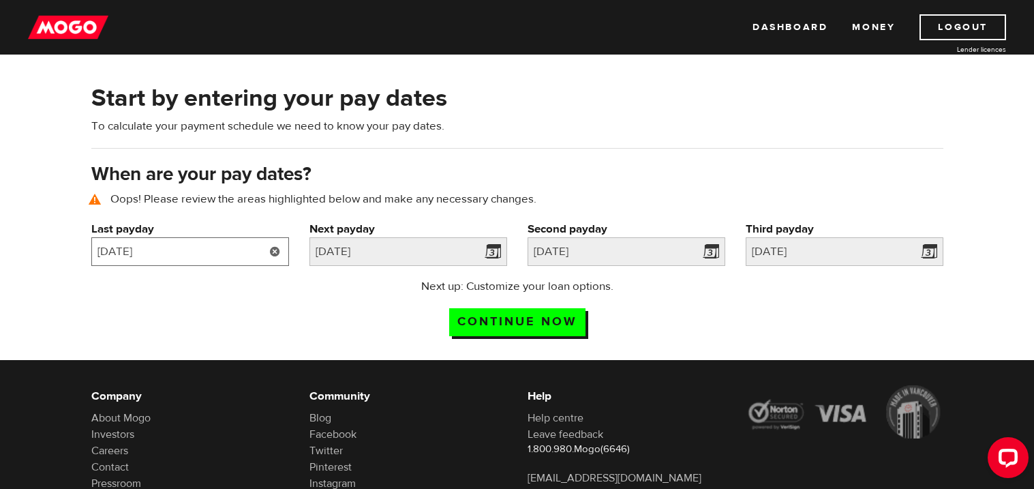
click at [124, 260] on input "[DATE]" at bounding box center [190, 251] width 198 height 29
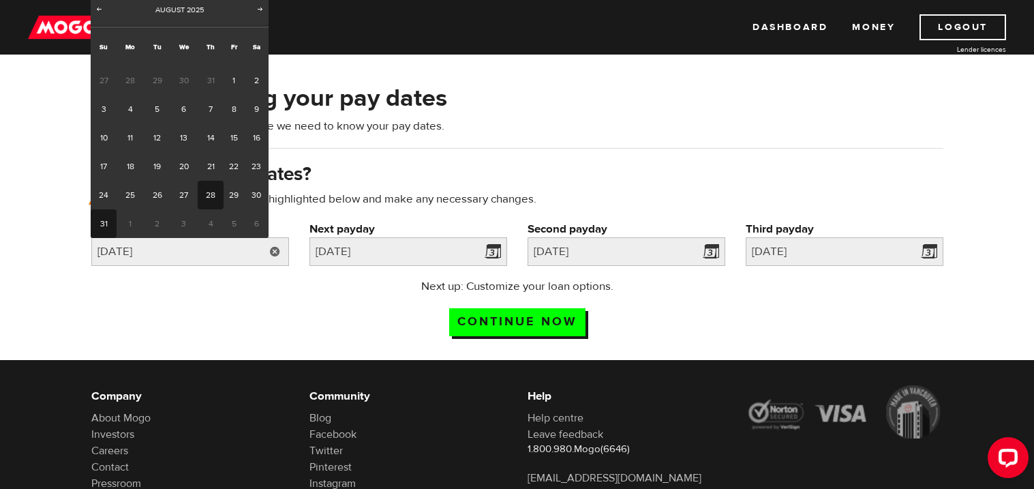
click at [203, 198] on link "28" at bounding box center [210, 195] width 25 height 29
type input "[DATE]"
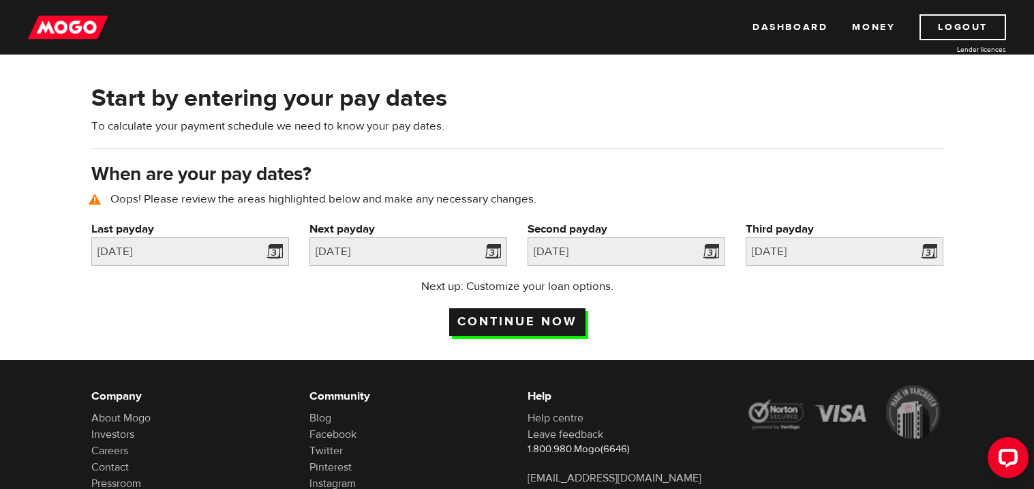
click at [482, 317] on input "Continue now" at bounding box center [517, 322] width 136 height 28
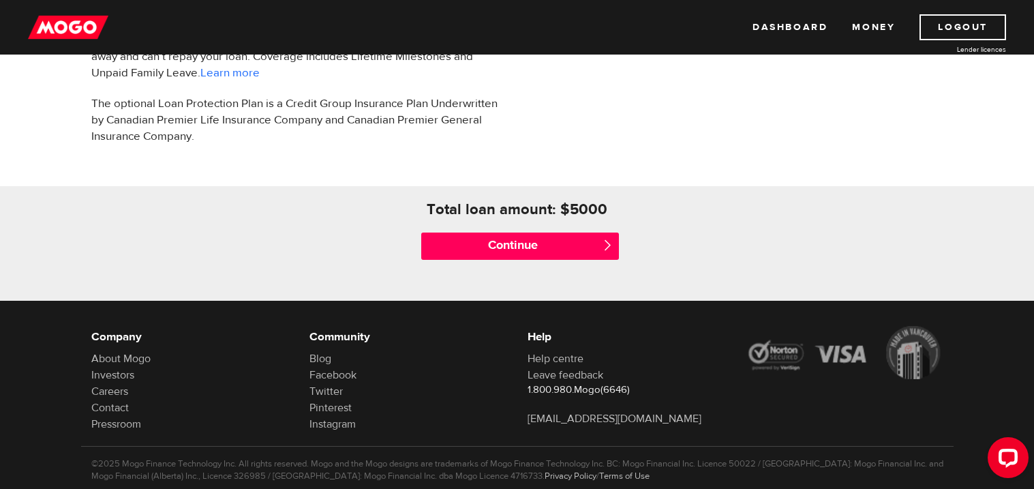
scroll to position [567, 0]
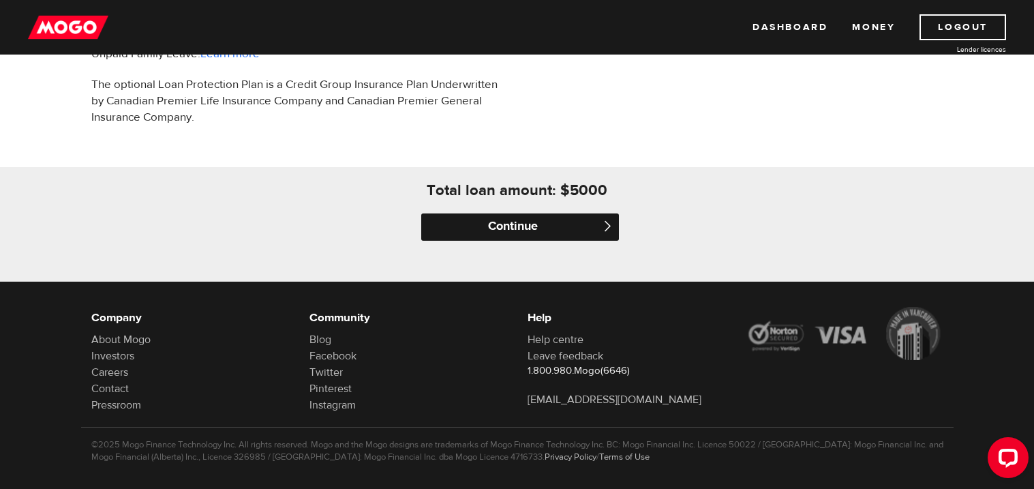
click at [496, 221] on input "Continue" at bounding box center [520, 226] width 198 height 27
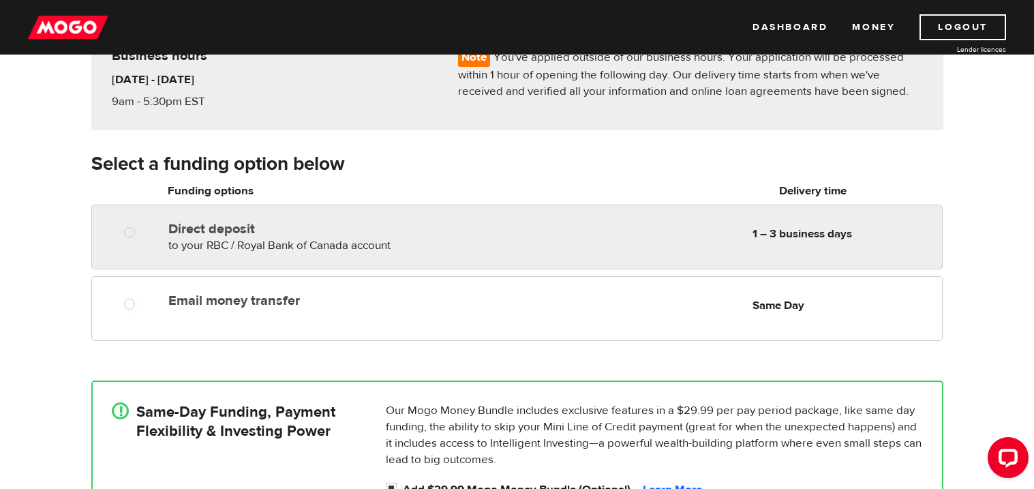
scroll to position [141, 0]
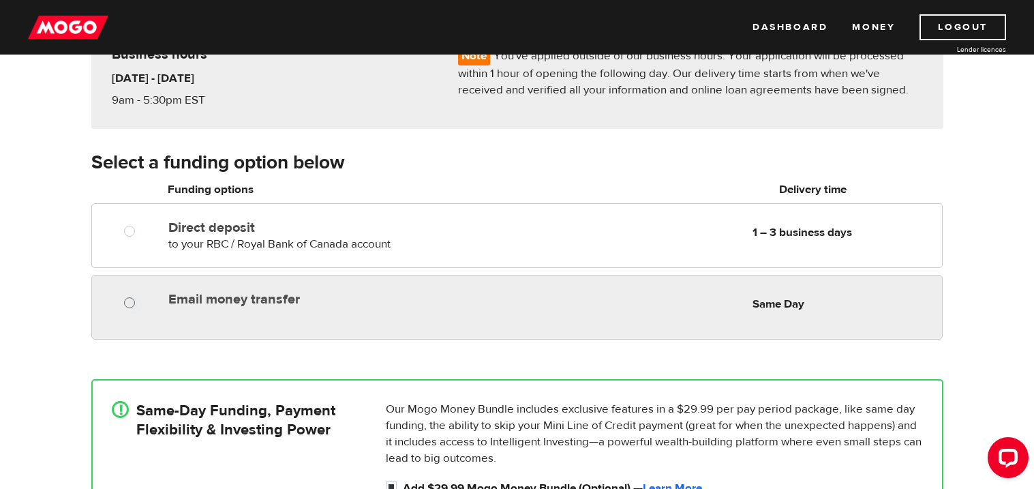
click at [129, 302] on input "Email money transfer" at bounding box center [132, 304] width 17 height 17
radio input "true"
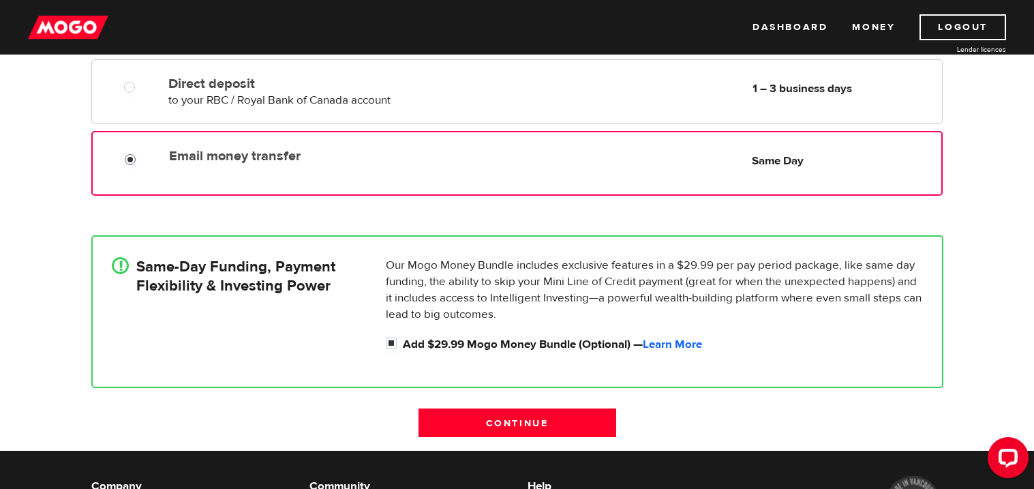
scroll to position [286, 0]
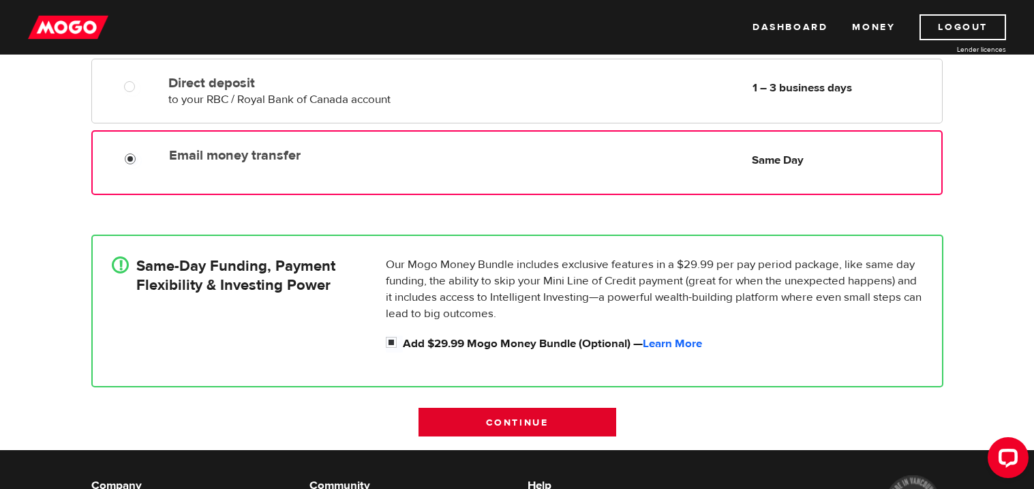
click at [461, 422] on input "Continue" at bounding box center [518, 422] width 198 height 29
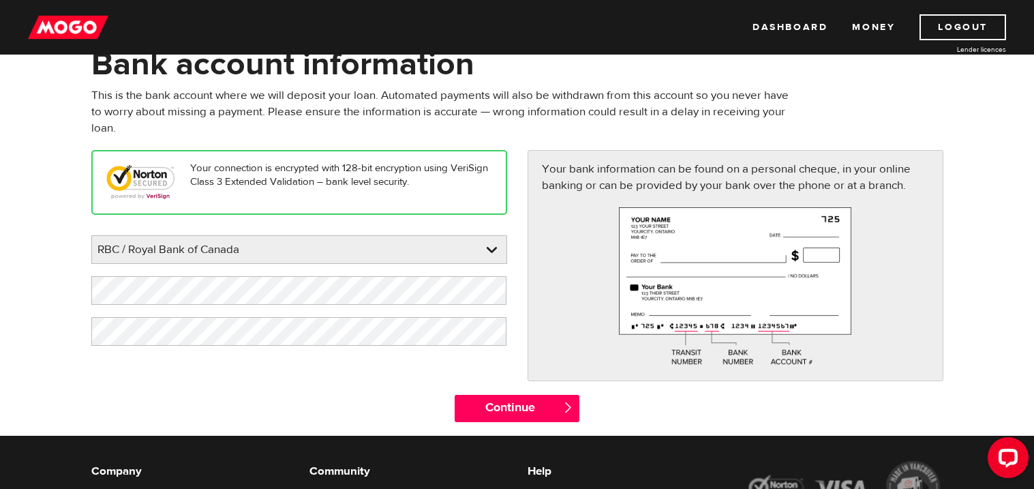
scroll to position [107, 0]
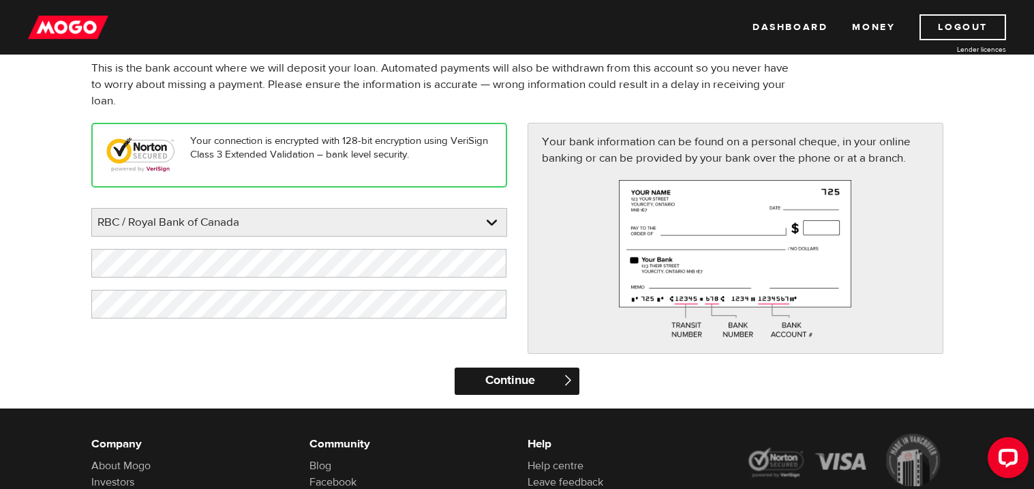
click at [500, 379] on input "Continue" at bounding box center [517, 381] width 125 height 27
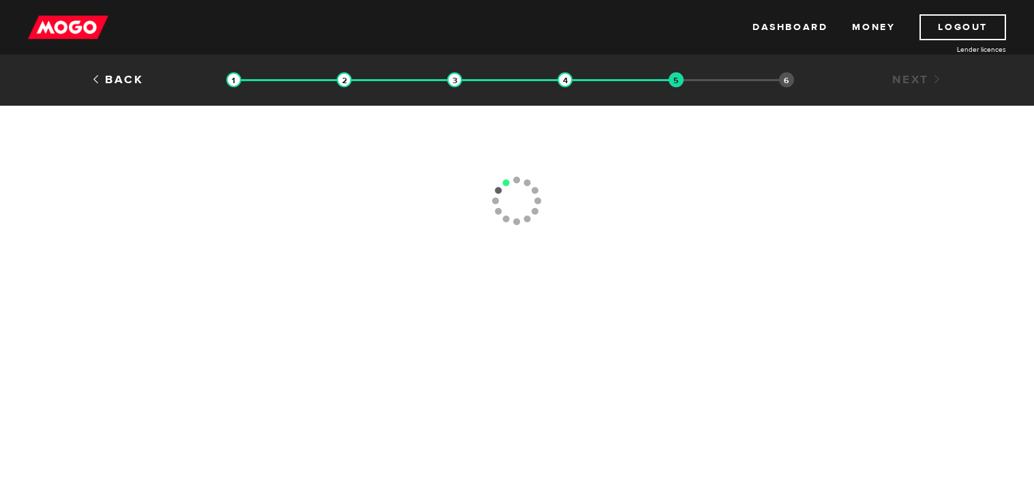
type input "[PHONE_NUMBER]"
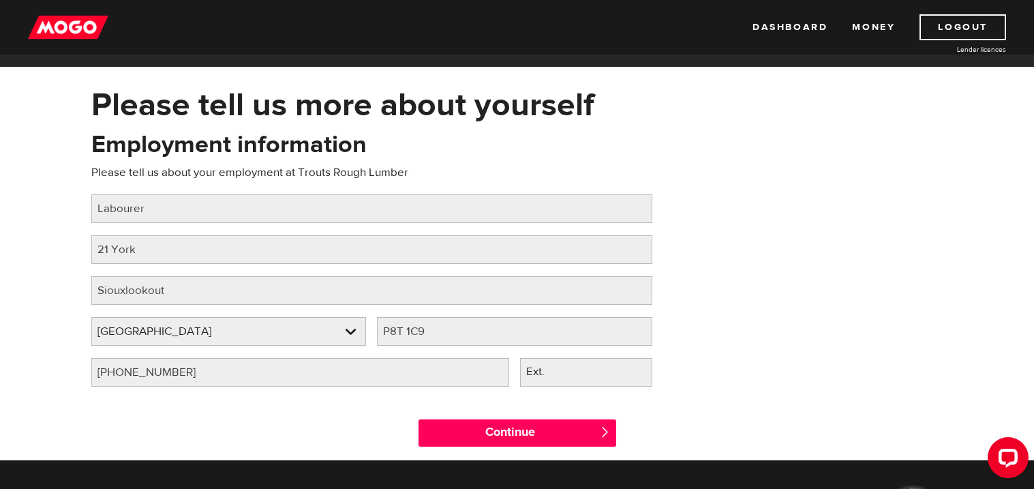
scroll to position [78, 0]
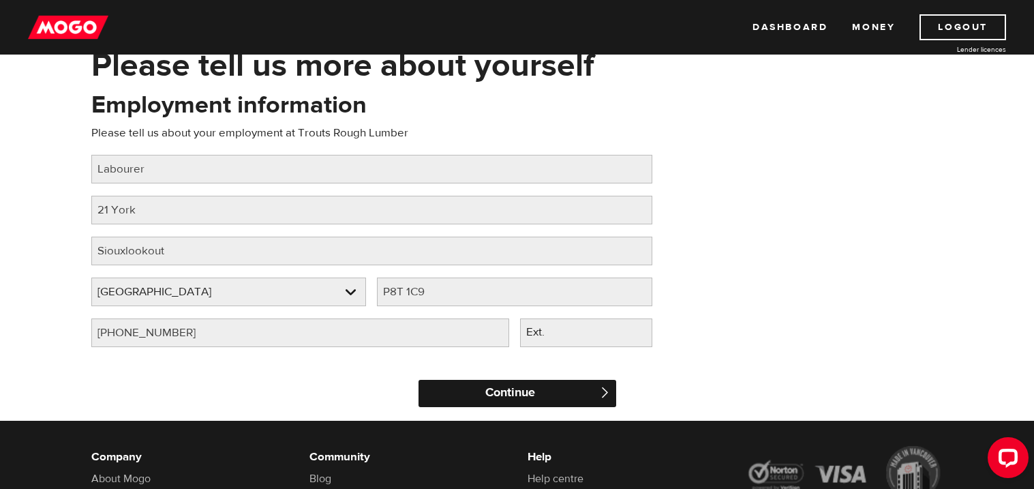
click at [446, 387] on input "Continue" at bounding box center [518, 393] width 198 height 27
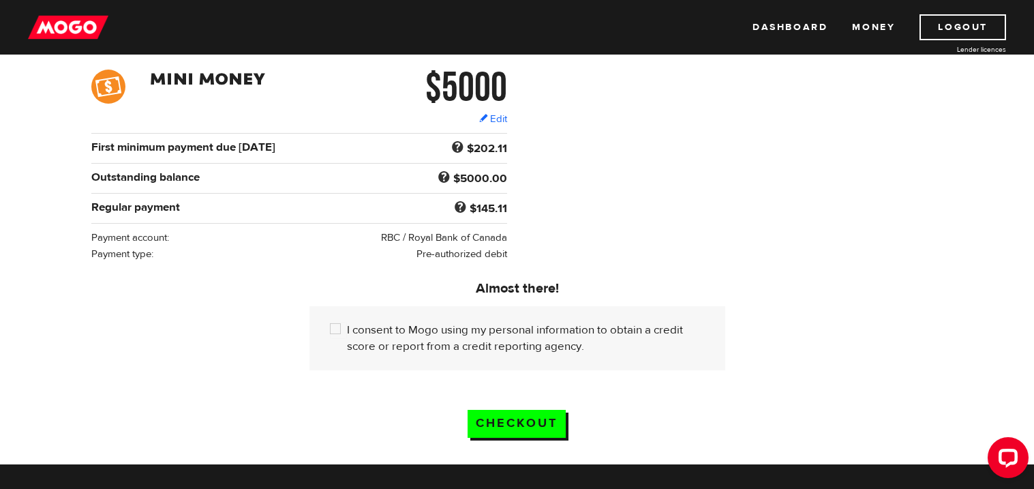
scroll to position [214, 0]
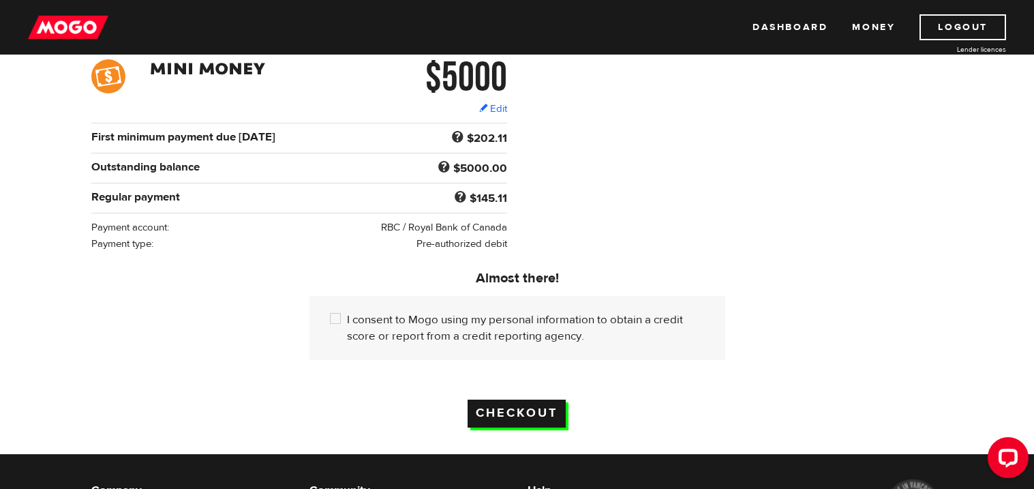
click at [490, 413] on input "Checkout" at bounding box center [517, 414] width 98 height 28
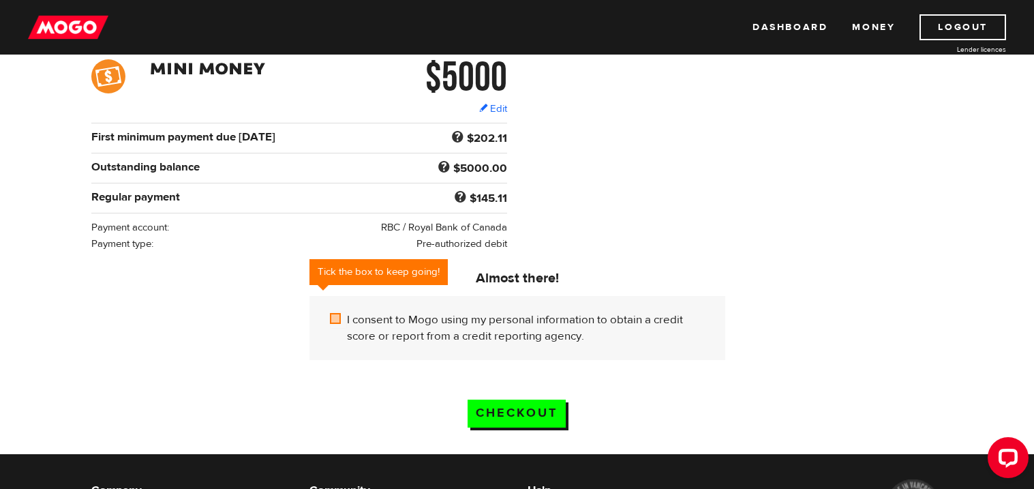
click at [340, 325] on input "I consent to Mogo using my personal information to obtain a credit score or rep…" at bounding box center [338, 320] width 17 height 17
checkbox input "true"
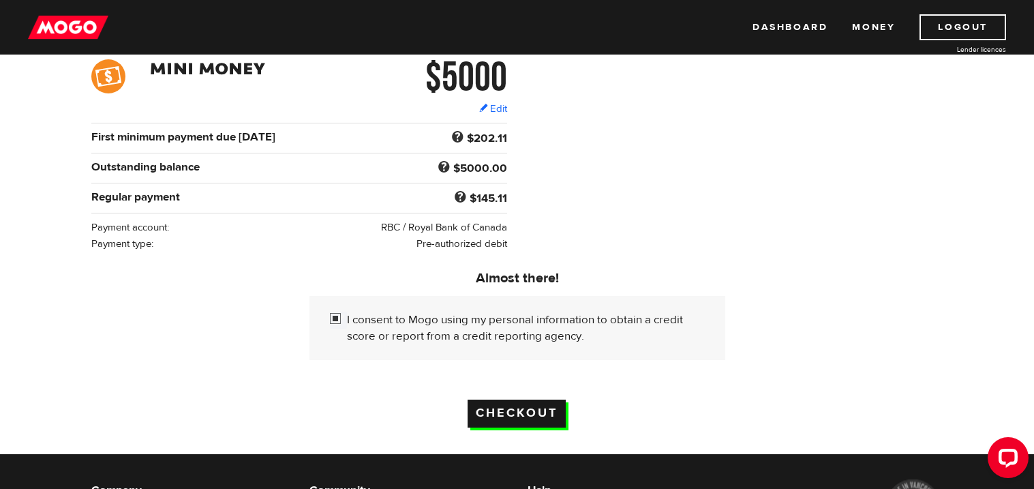
click at [492, 413] on input "Checkout" at bounding box center [517, 414] width 98 height 28
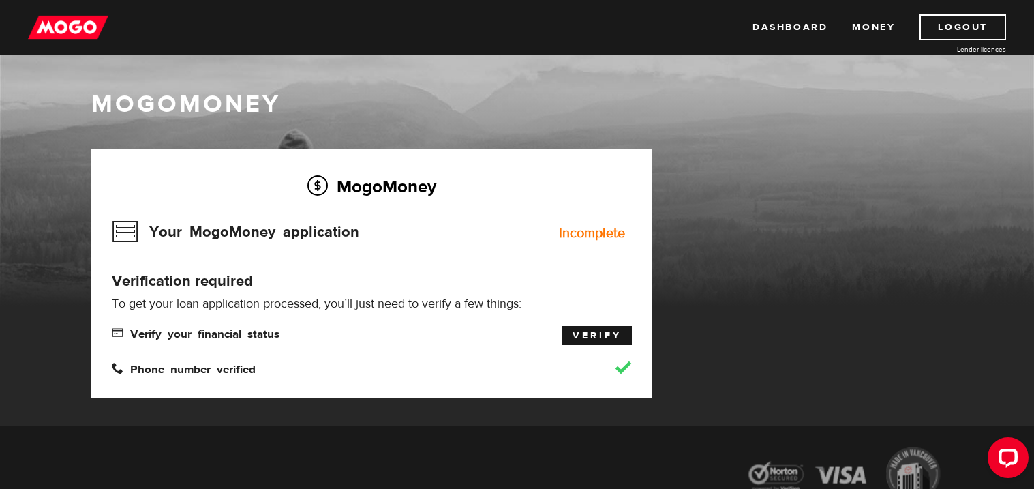
click at [588, 335] on link "Verify" at bounding box center [598, 335] width 70 height 19
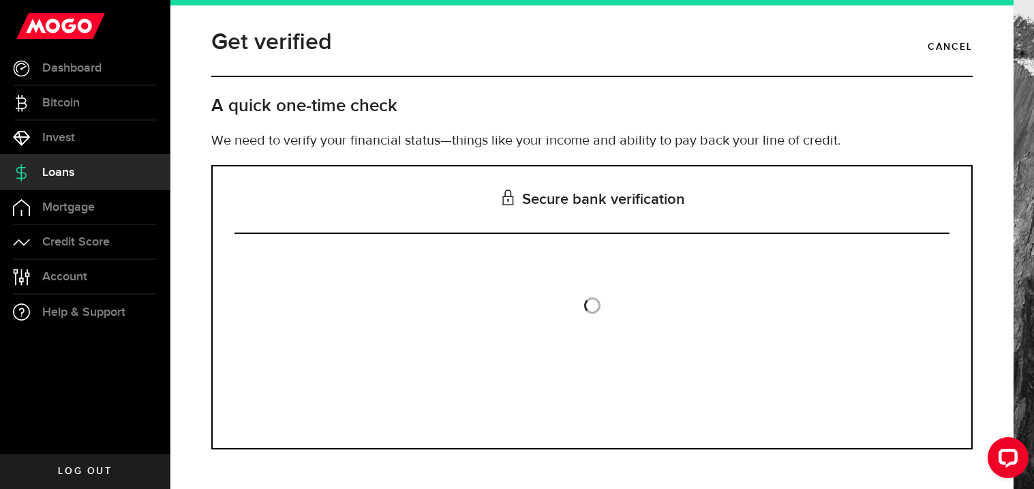
click at [988, 192] on div "Get verified Cancel A quick one-time check We need to verify your financial sta…" at bounding box center [591, 244] width 843 height 489
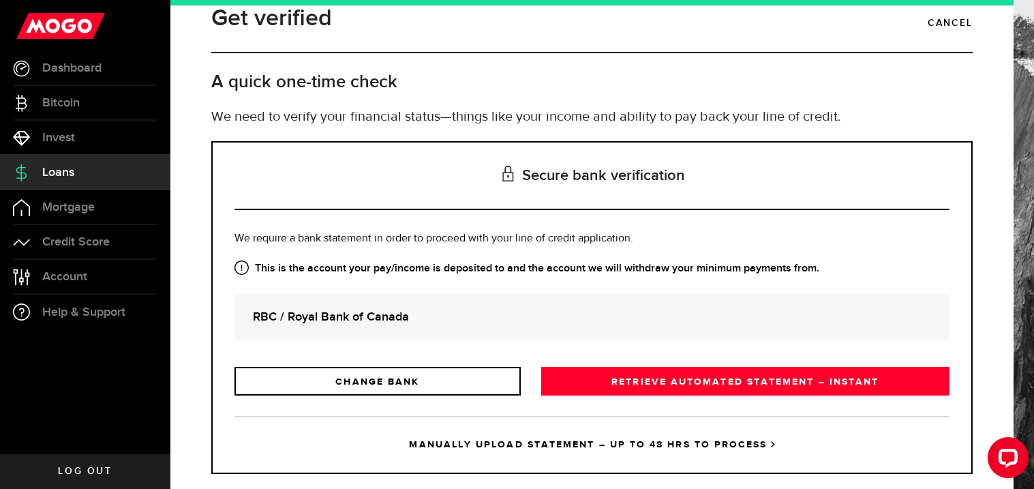
scroll to position [27, 0]
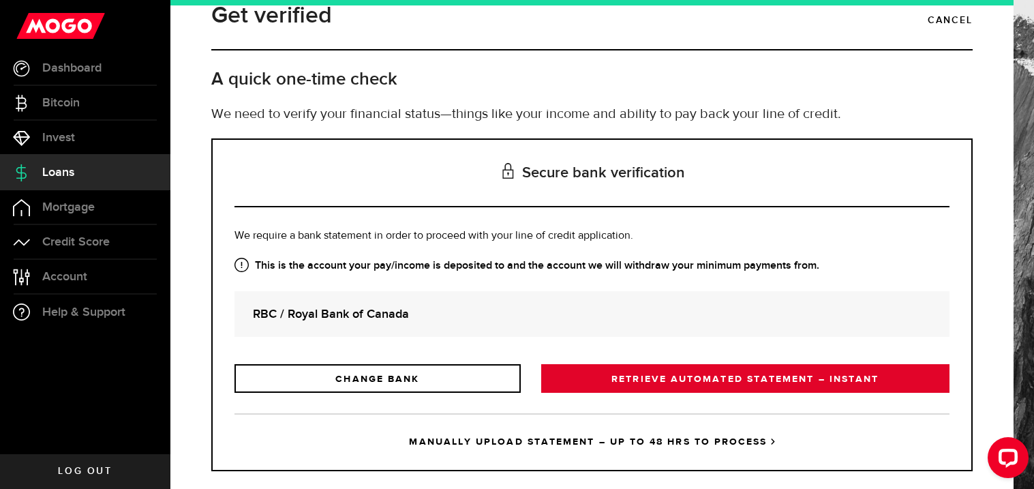
click at [617, 375] on link "RETRIEVE AUTOMATED STATEMENT – INSTANT" at bounding box center [745, 378] width 408 height 29
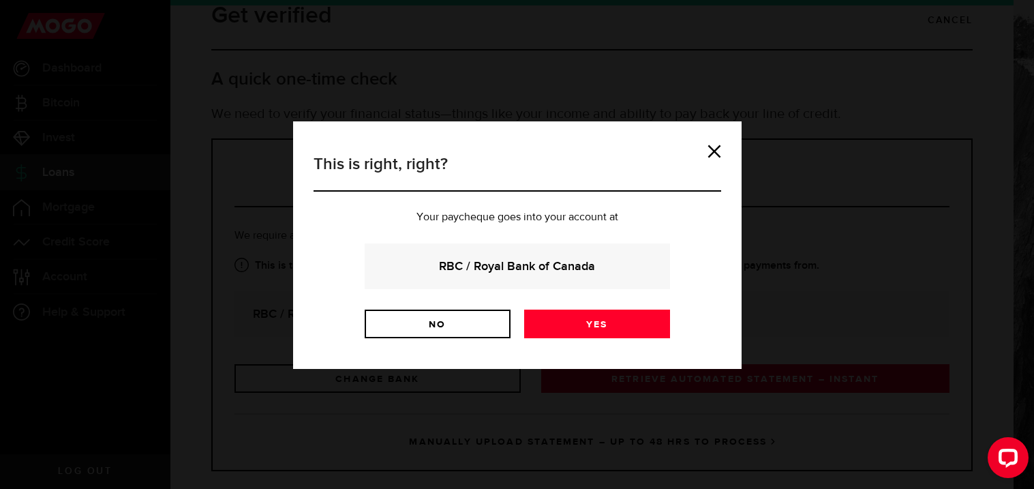
click at [617, 375] on div "This is right, right? Your paycheque goes into your account at RBC / Royal Bank…" at bounding box center [517, 244] width 1034 height 489
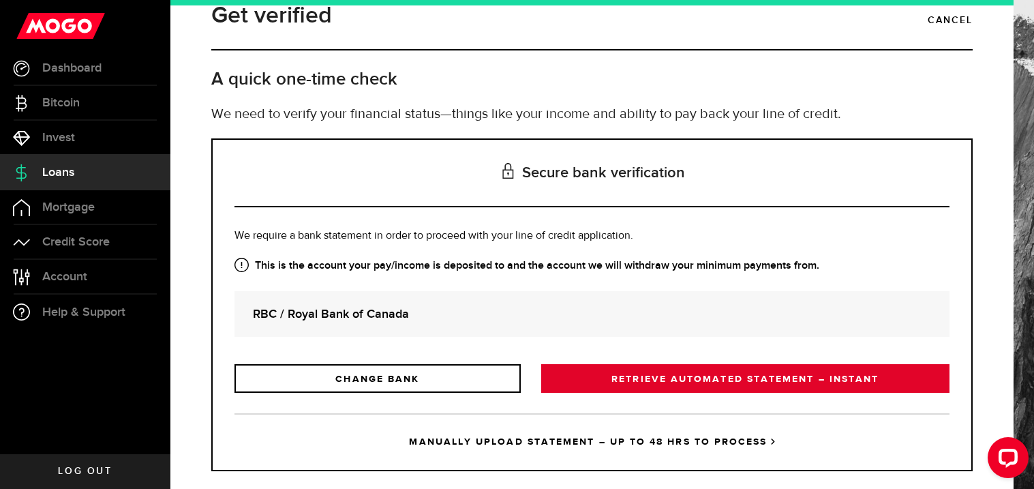
click at [645, 378] on link "RETRIEVE AUTOMATED STATEMENT – INSTANT" at bounding box center [745, 378] width 408 height 29
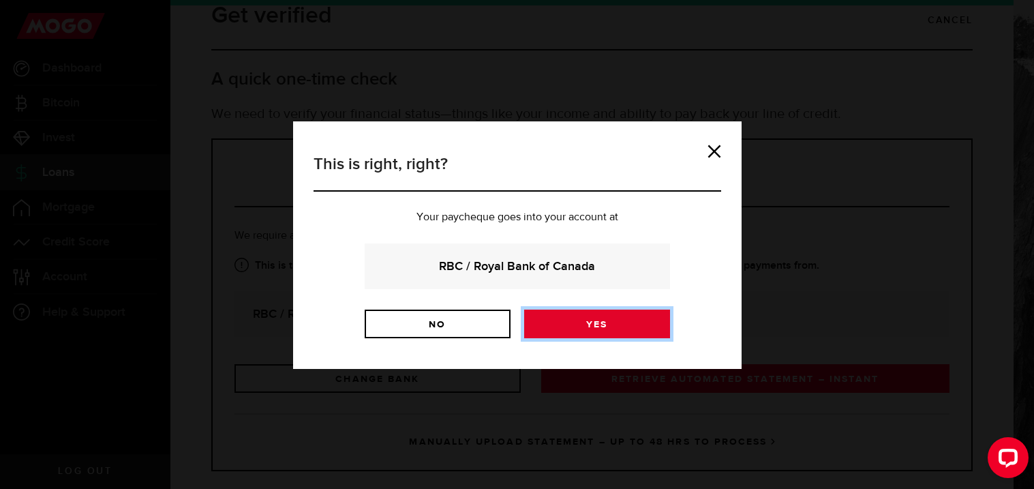
click at [606, 323] on link "Yes" at bounding box center [597, 324] width 146 height 29
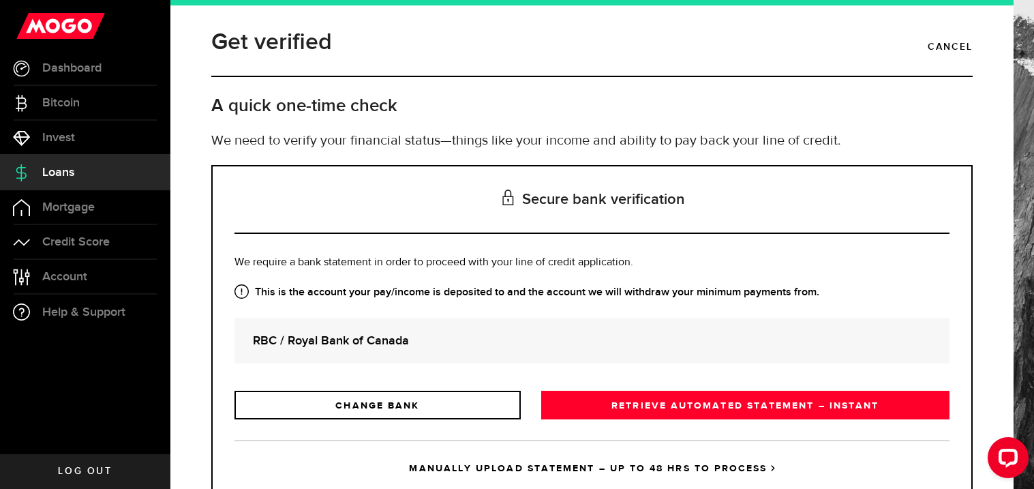
click at [548, 460] on link "MANUALLY UPLOAD STATEMENT – UP TO 48 HRS TO PROCESS" at bounding box center [592, 468] width 715 height 57
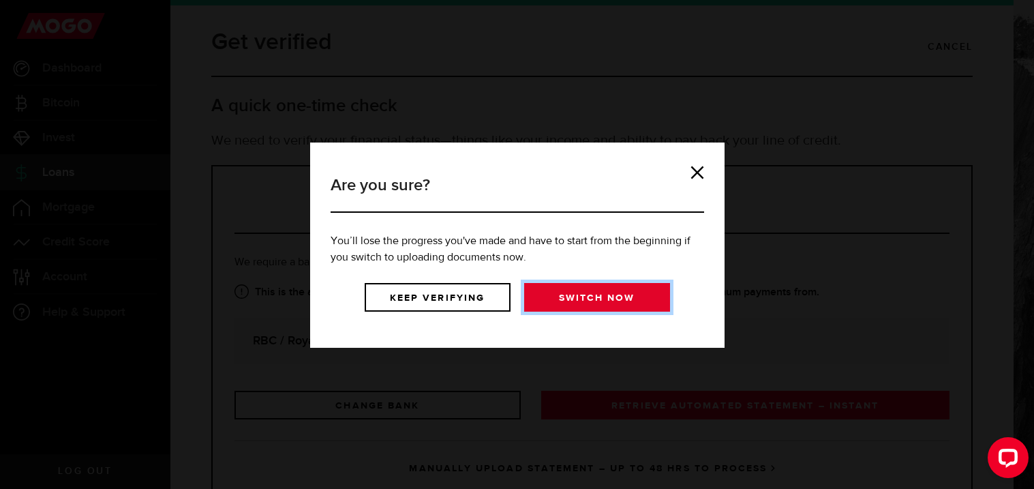
click at [573, 302] on link "Switch now" at bounding box center [597, 297] width 146 height 29
